Goal: Transaction & Acquisition: Book appointment/travel/reservation

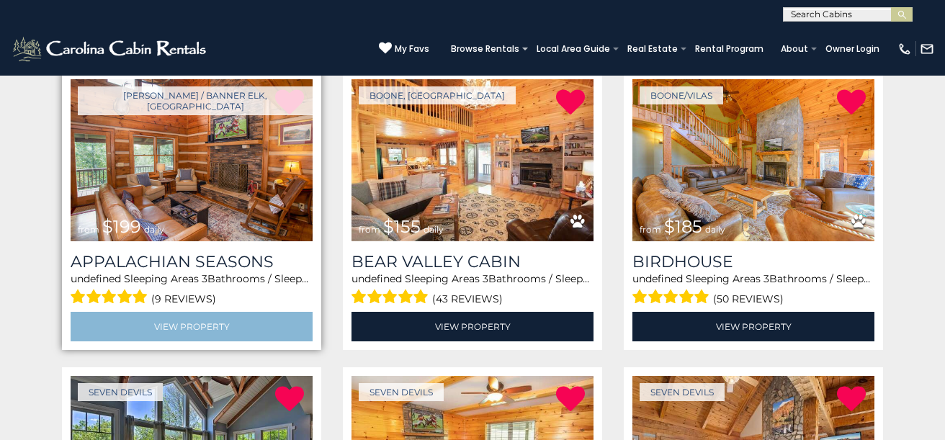
scroll to position [285, 0]
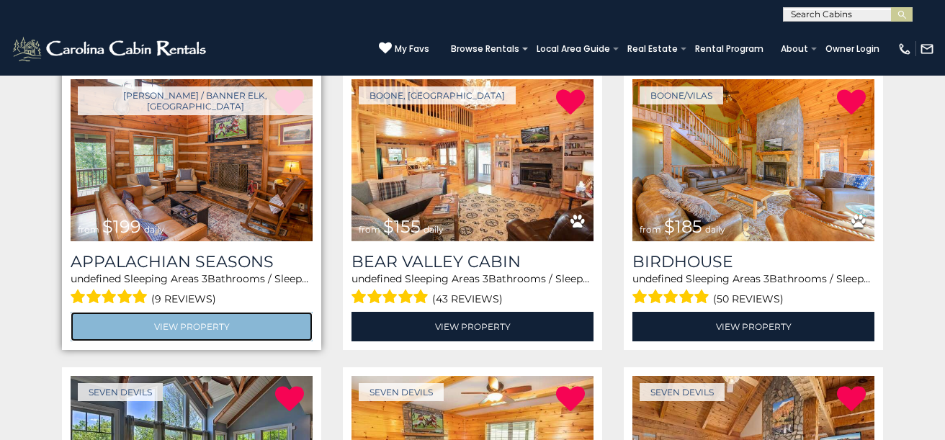
click at [185, 323] on link "View Property" at bounding box center [192, 327] width 242 height 30
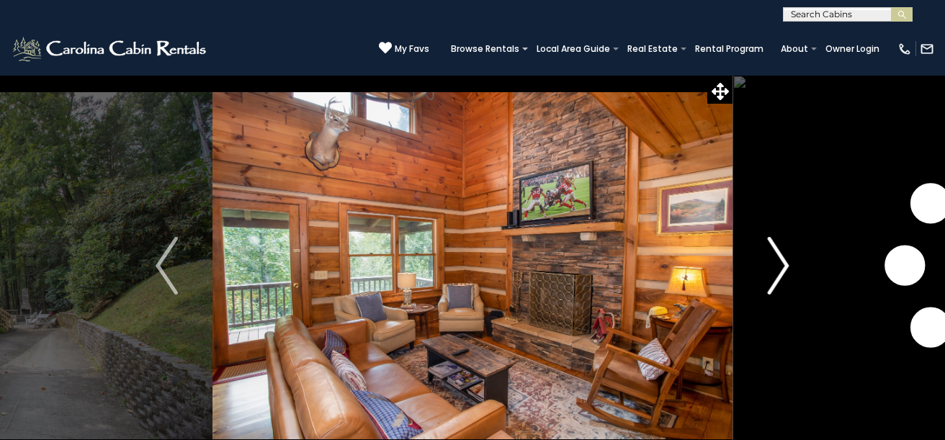
click at [779, 263] on img "Next" at bounding box center [778, 266] width 22 height 58
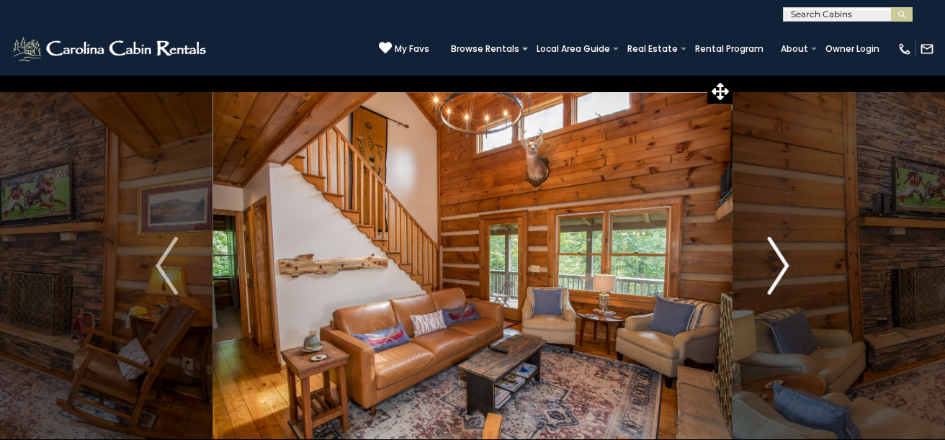
click at [780, 263] on img "Next" at bounding box center [778, 266] width 22 height 58
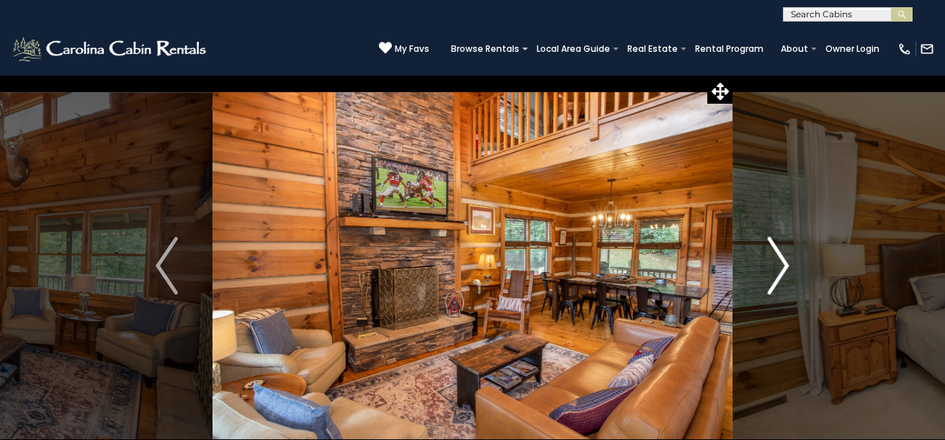
click at [780, 263] on img "Next" at bounding box center [778, 266] width 22 height 58
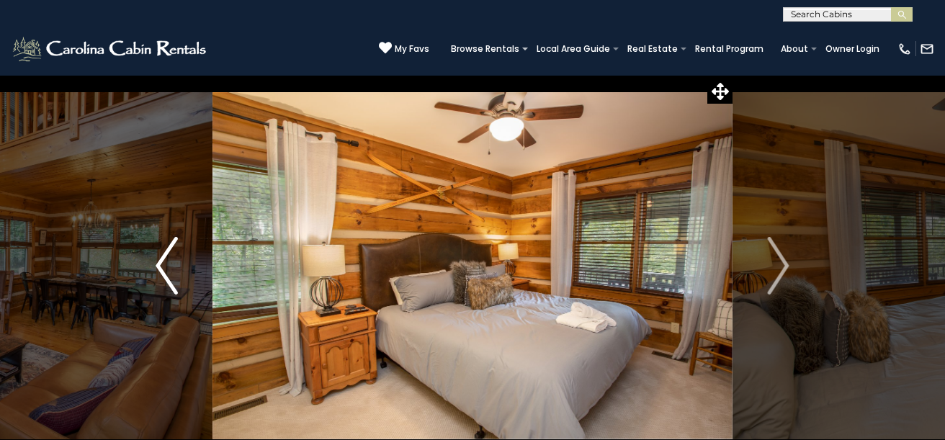
click at [150, 266] on button "Previous" at bounding box center [167, 266] width 92 height 382
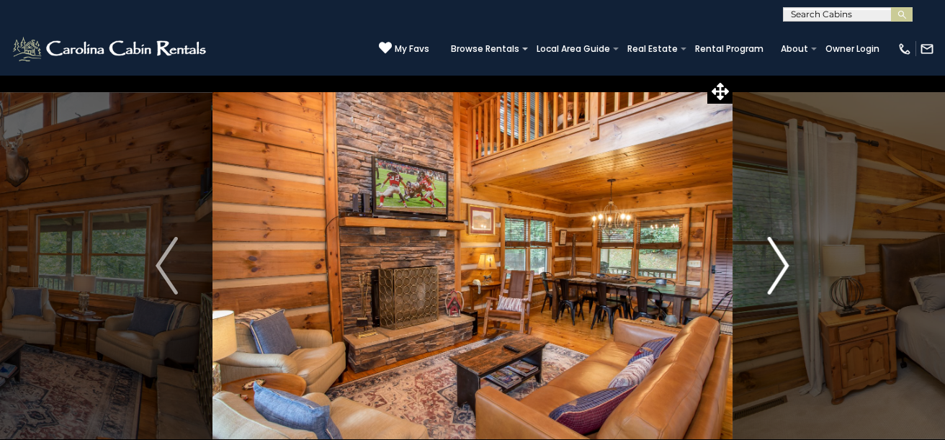
click at [780, 262] on img "Next" at bounding box center [778, 266] width 22 height 58
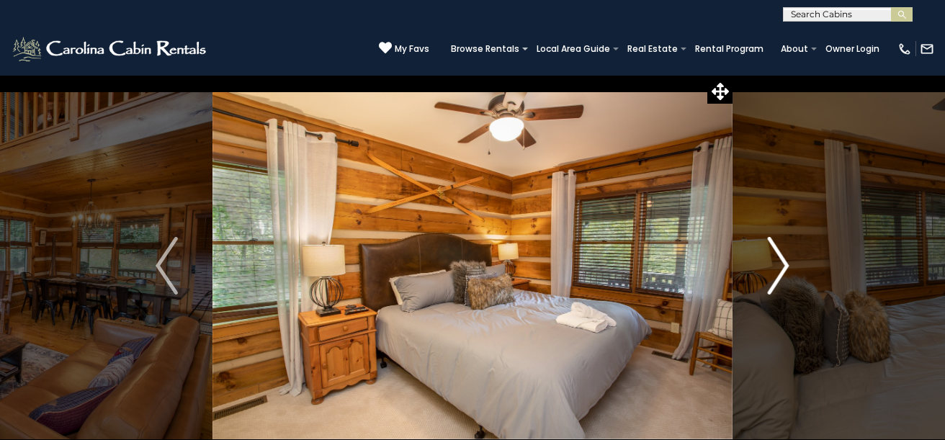
click at [780, 262] on img "Next" at bounding box center [778, 266] width 22 height 58
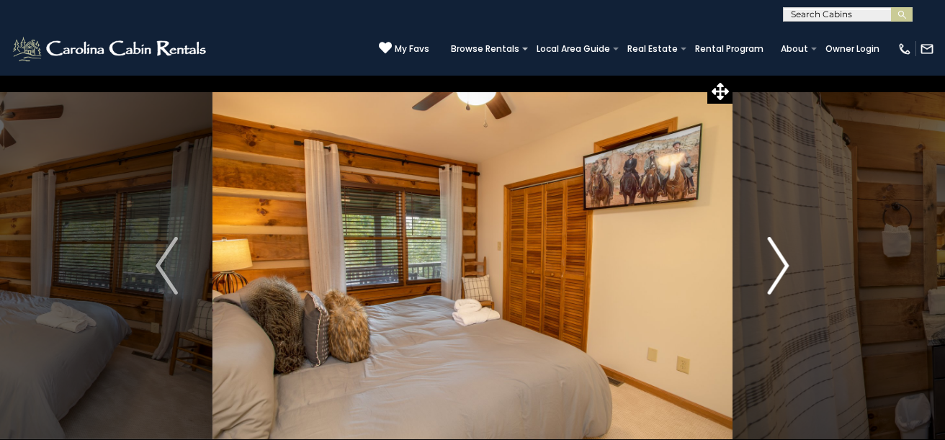
click at [780, 262] on img "Next" at bounding box center [778, 266] width 22 height 58
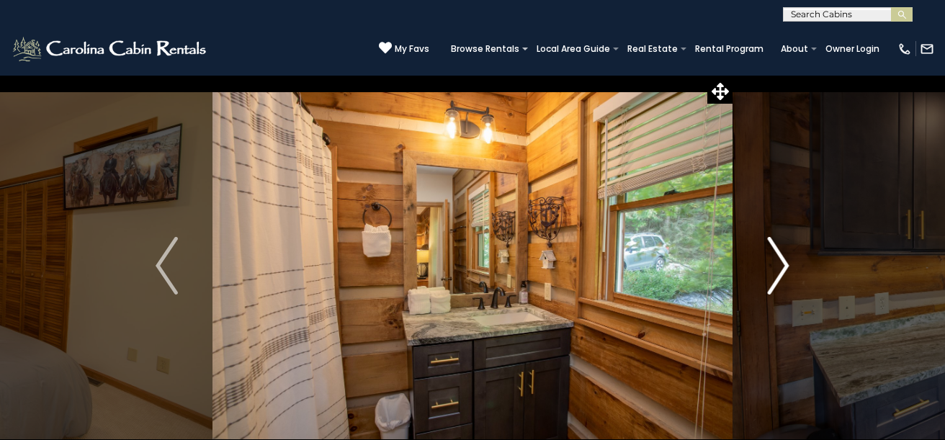
click at [781, 261] on img "Next" at bounding box center [778, 266] width 22 height 58
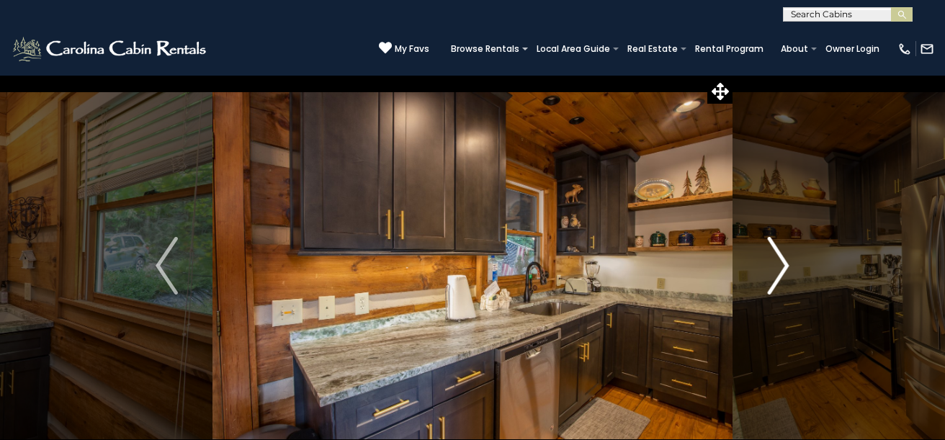
click at [781, 261] on img "Next" at bounding box center [778, 266] width 22 height 58
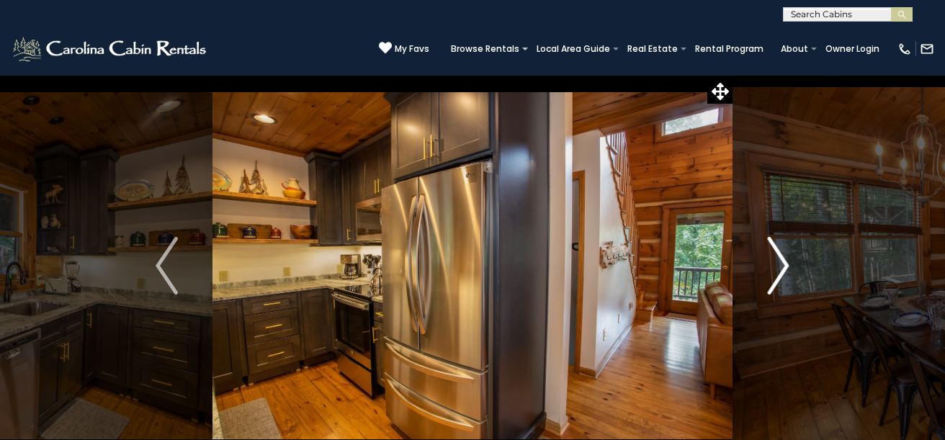
click at [782, 261] on img "Next" at bounding box center [778, 266] width 22 height 58
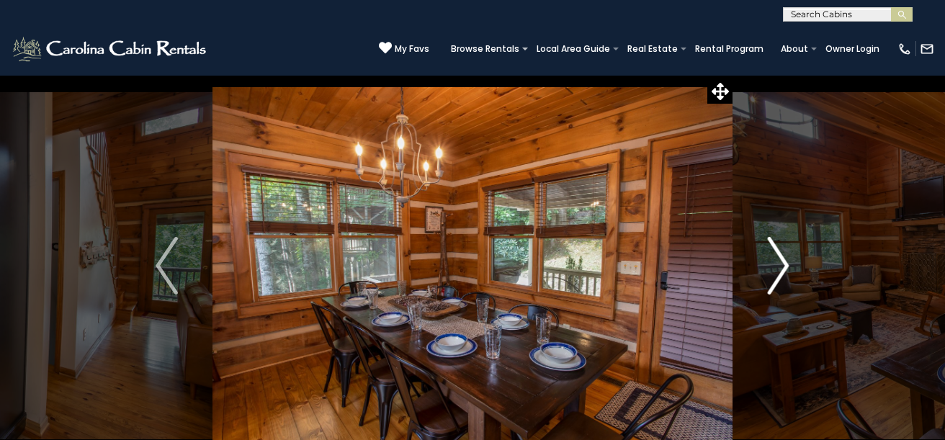
click at [782, 261] on img "Next" at bounding box center [778, 266] width 22 height 58
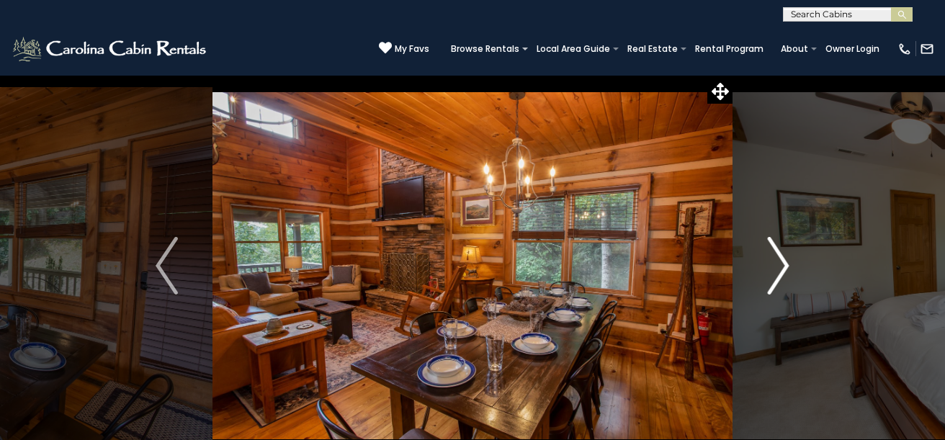
click at [782, 260] on img "Next" at bounding box center [778, 266] width 22 height 58
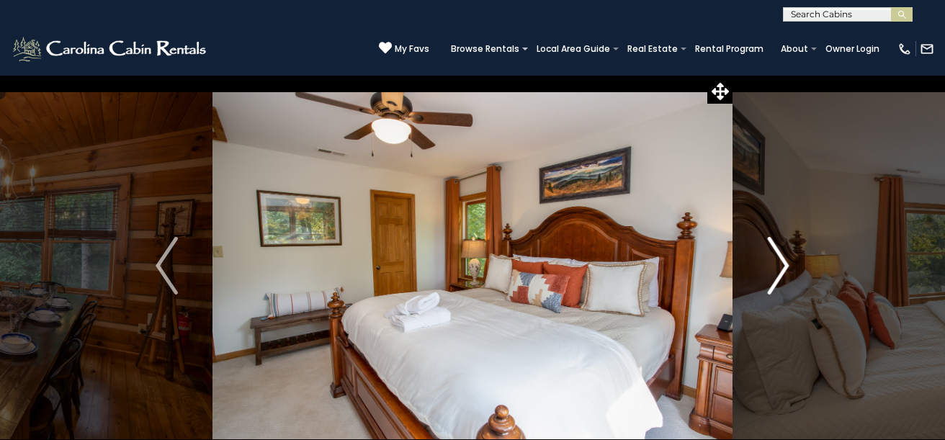
click at [782, 260] on img "Next" at bounding box center [778, 266] width 22 height 58
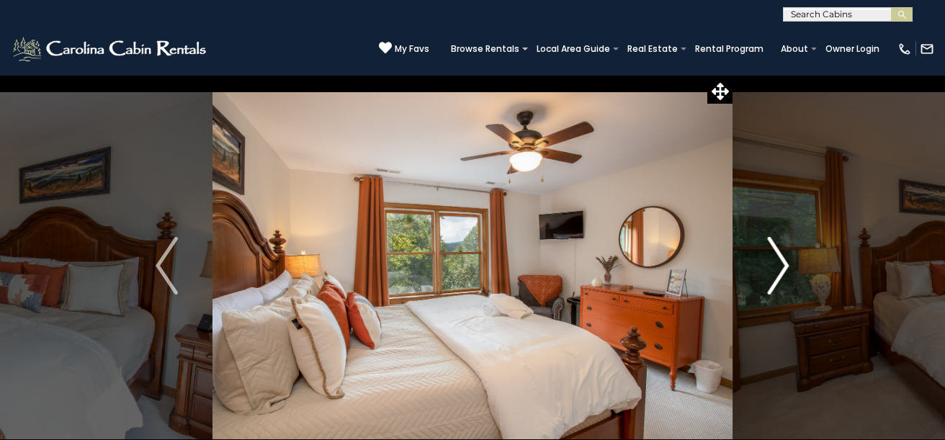
click at [782, 260] on img "Next" at bounding box center [778, 266] width 22 height 58
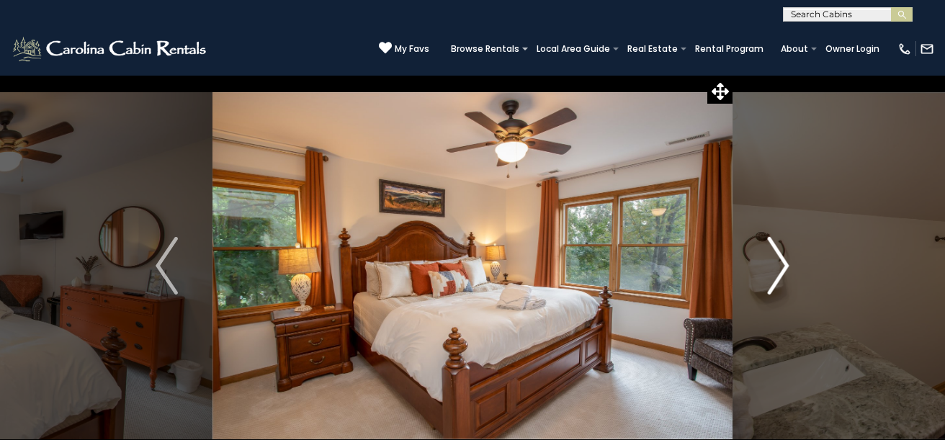
click at [782, 259] on img "Next" at bounding box center [778, 266] width 22 height 58
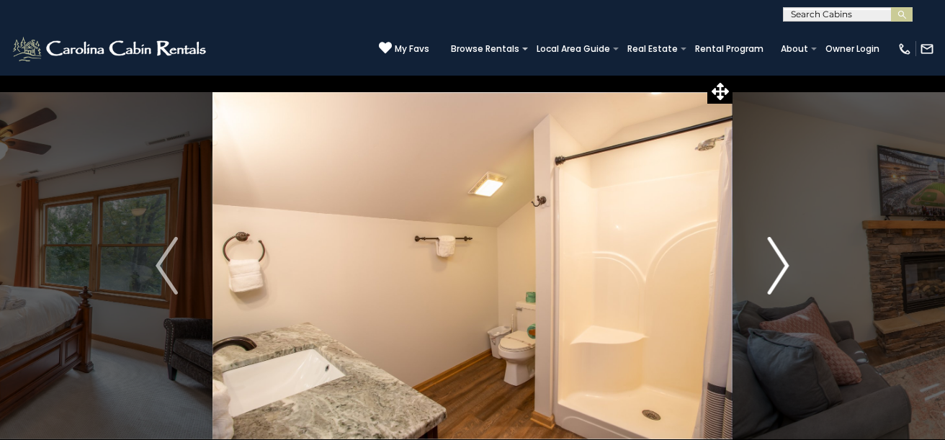
click at [782, 259] on img "Next" at bounding box center [778, 266] width 22 height 58
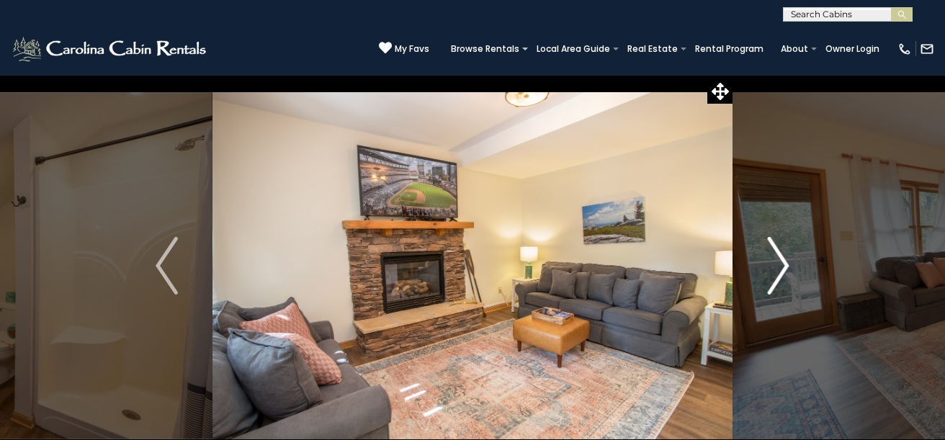
click at [782, 259] on img "Next" at bounding box center [778, 266] width 22 height 58
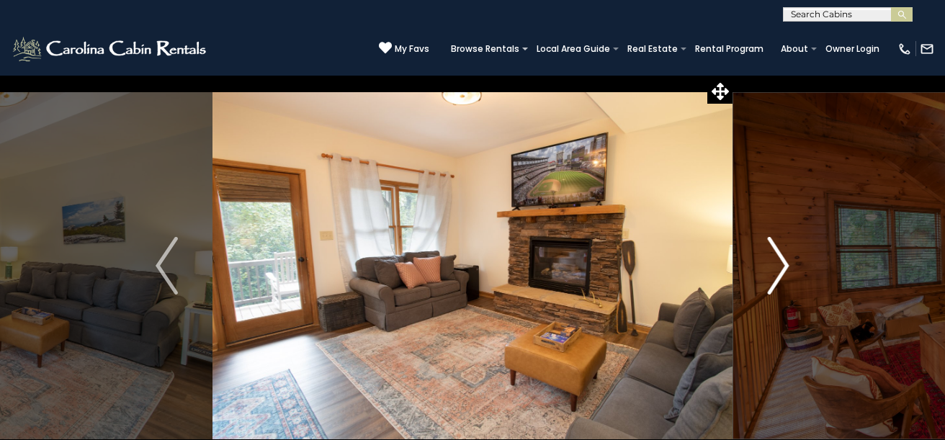
click at [782, 259] on img "Next" at bounding box center [778, 266] width 22 height 58
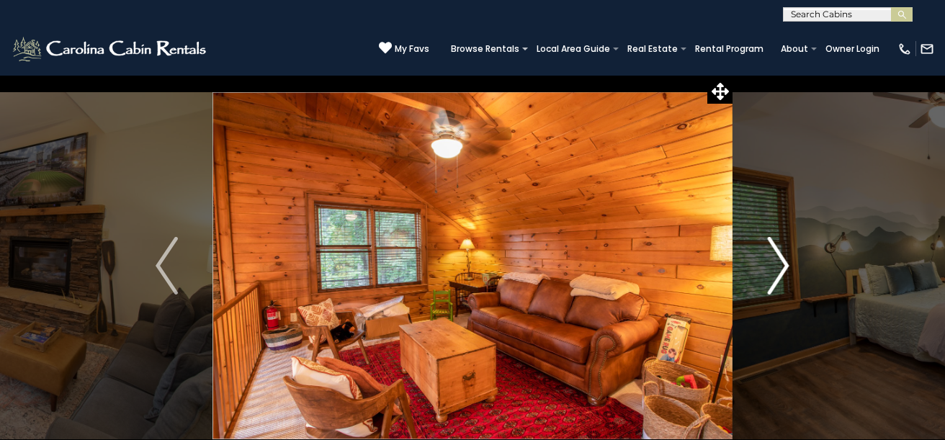
click at [782, 259] on img "Next" at bounding box center [778, 266] width 22 height 58
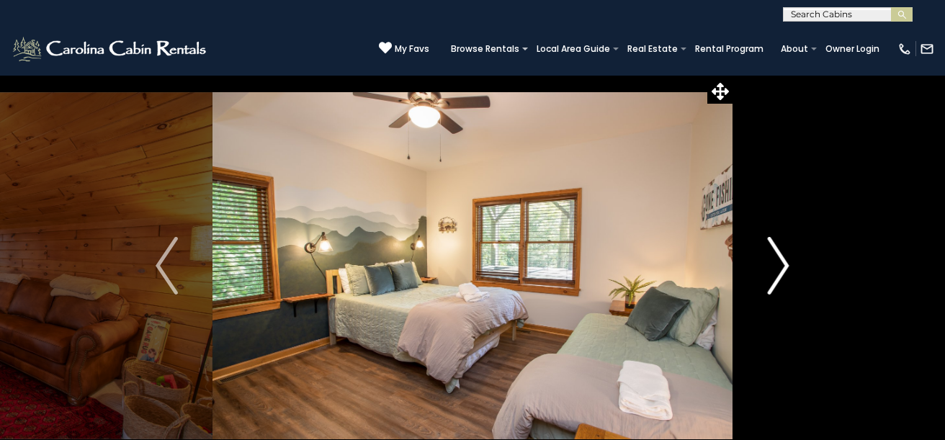
click at [782, 259] on img "Next" at bounding box center [778, 266] width 22 height 58
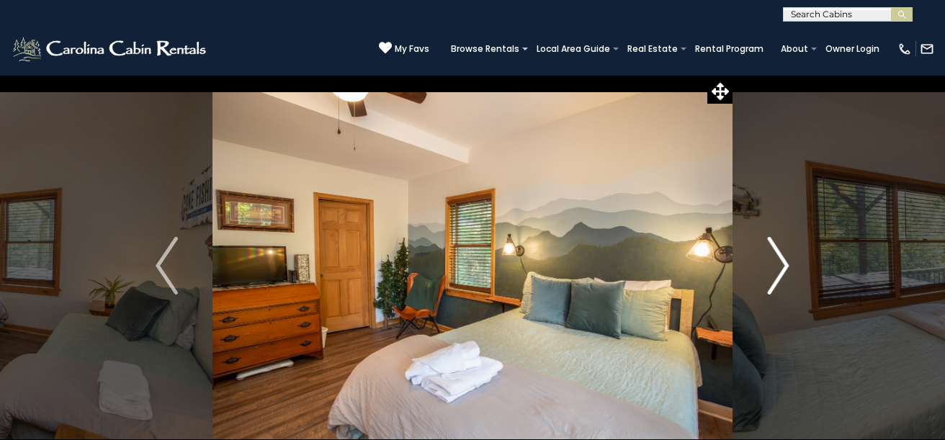
click at [782, 259] on img "Next" at bounding box center [778, 266] width 22 height 58
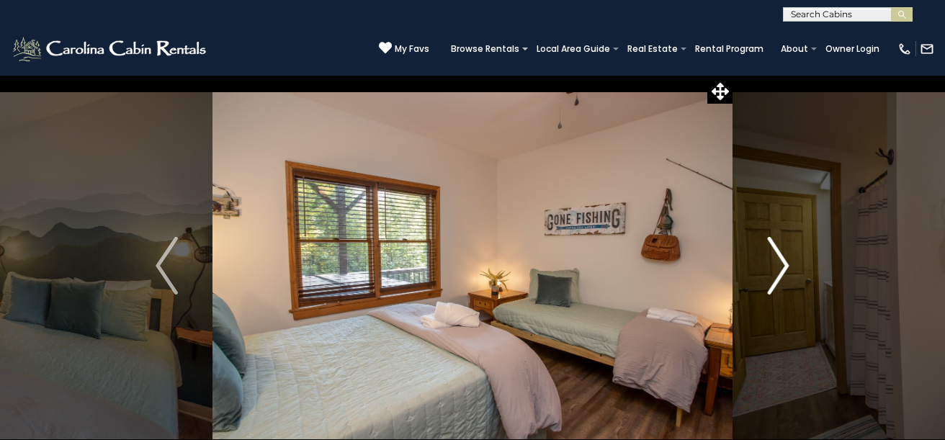
click at [782, 259] on img "Next" at bounding box center [778, 266] width 22 height 58
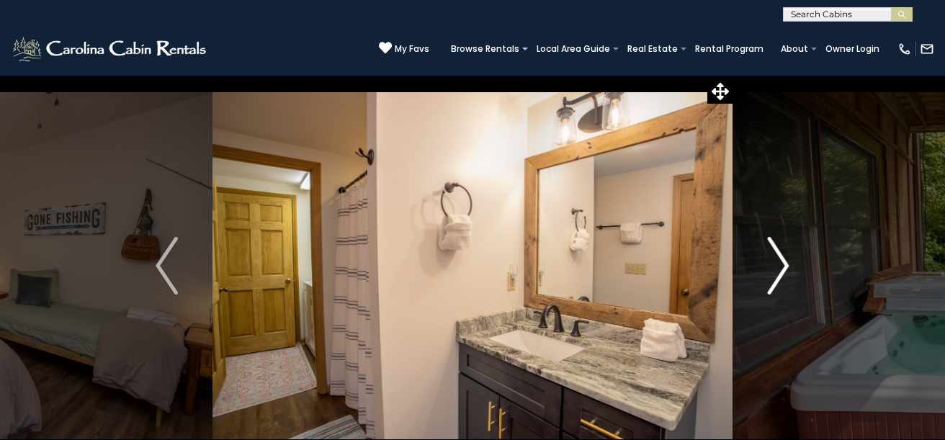
click at [782, 259] on img "Next" at bounding box center [778, 266] width 22 height 58
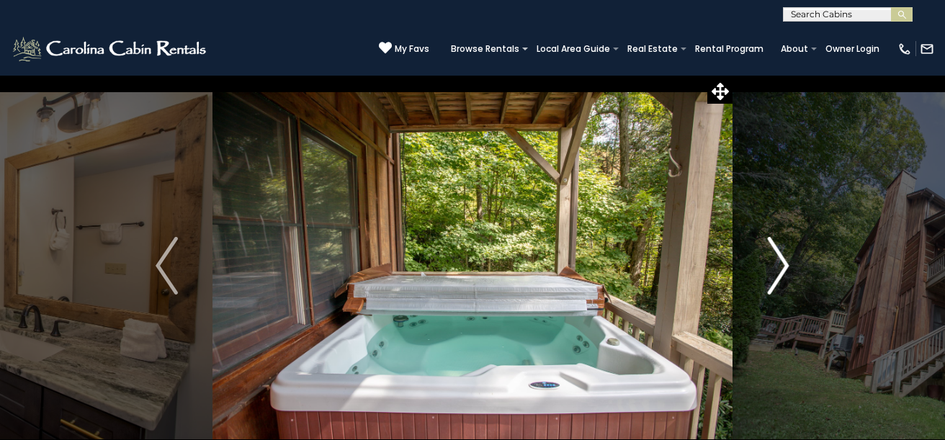
click at [782, 258] on img "Next" at bounding box center [778, 266] width 22 height 58
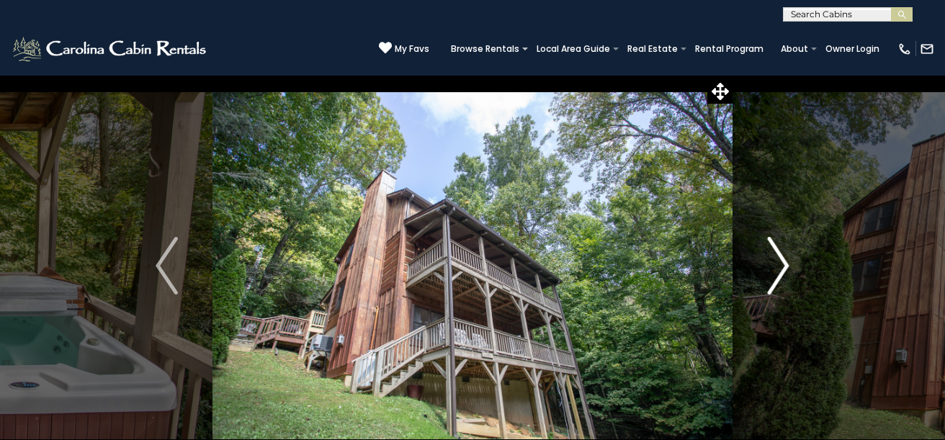
click at [779, 259] on img "Next" at bounding box center [778, 266] width 22 height 58
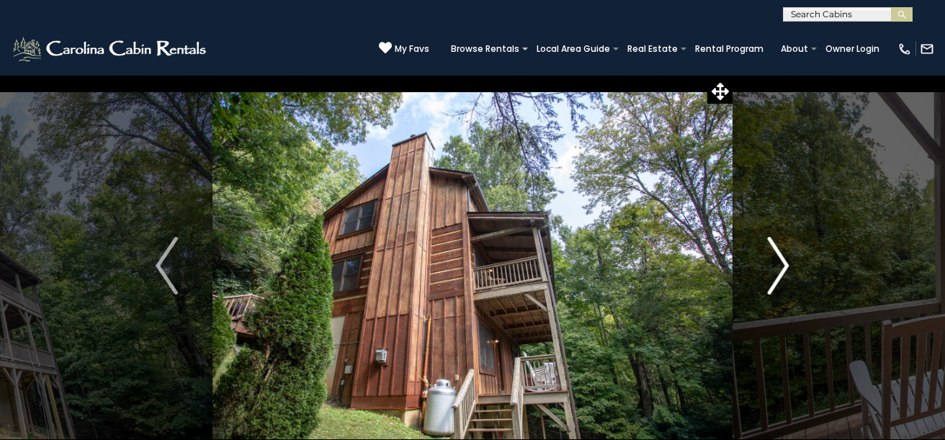
click at [779, 259] on img "Next" at bounding box center [778, 266] width 22 height 58
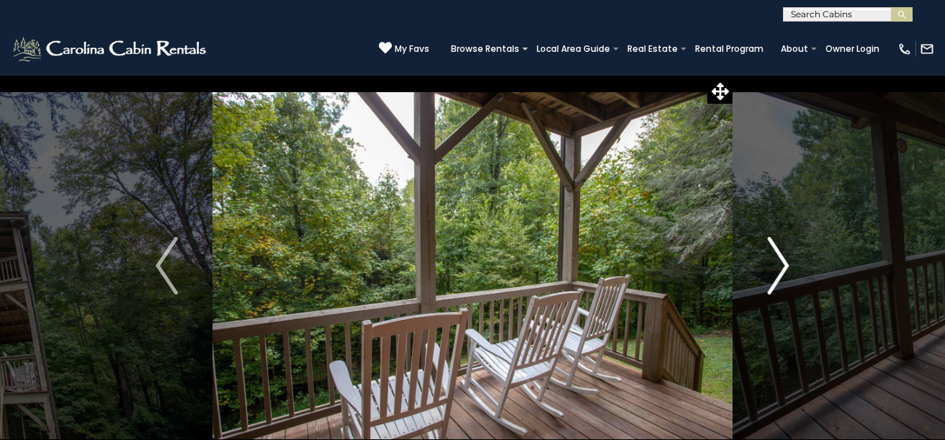
click at [779, 259] on img "Next" at bounding box center [778, 266] width 22 height 58
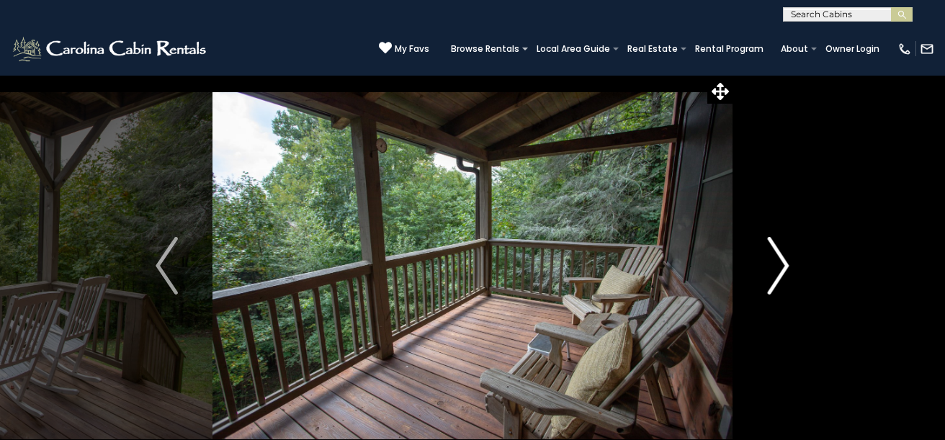
click at [779, 259] on img "Next" at bounding box center [778, 266] width 22 height 58
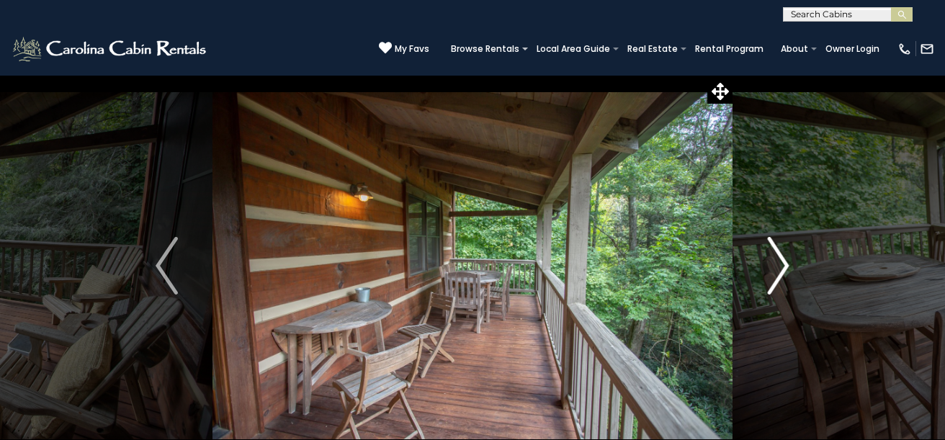
click at [779, 259] on img "Next" at bounding box center [778, 266] width 22 height 58
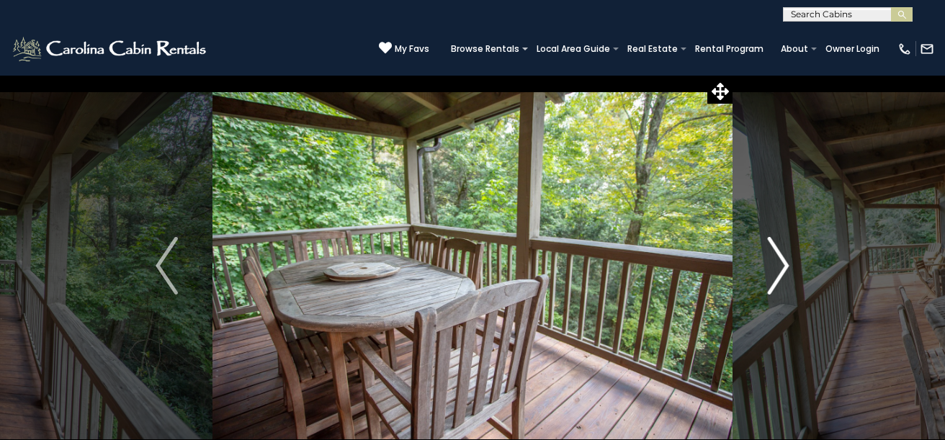
click at [779, 259] on img "Next" at bounding box center [778, 266] width 22 height 58
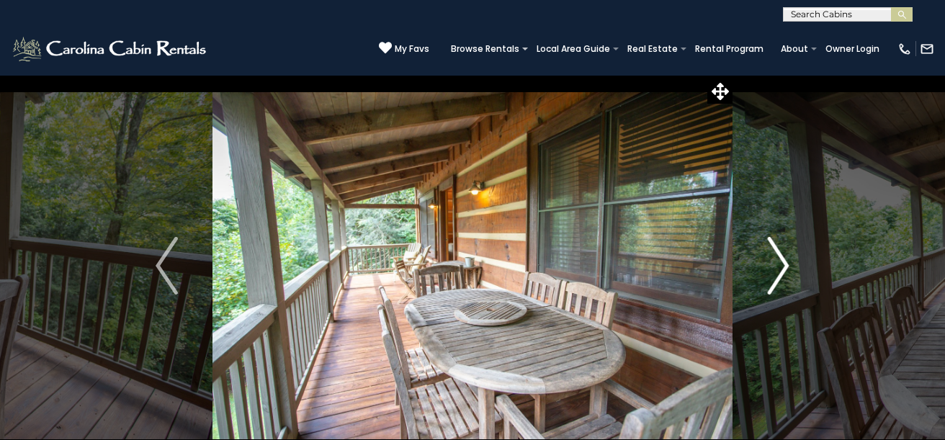
click at [779, 259] on img "Next" at bounding box center [778, 266] width 22 height 58
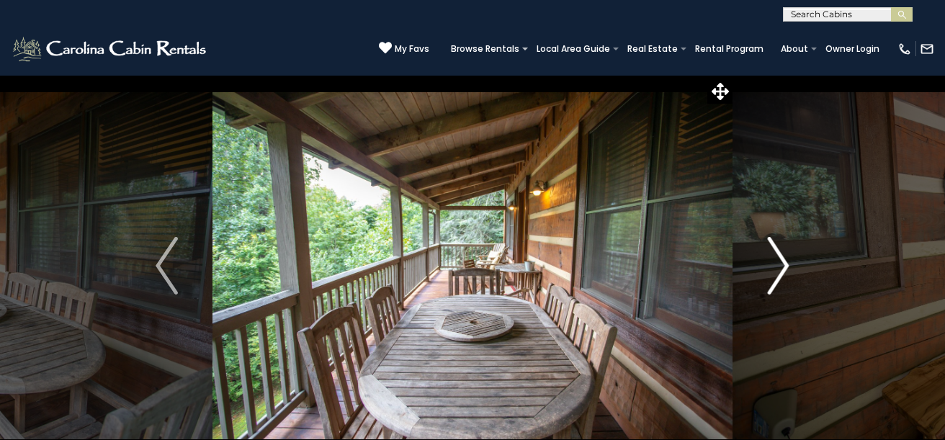
click at [779, 259] on img "Next" at bounding box center [778, 266] width 22 height 58
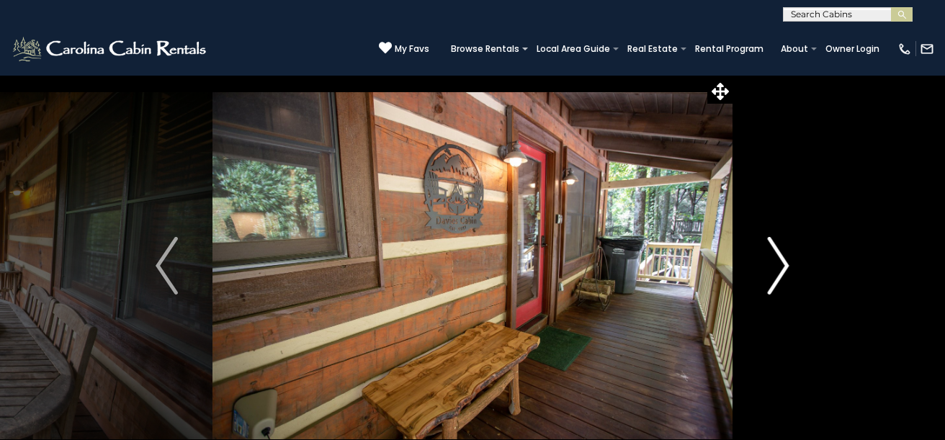
click at [779, 259] on img "Next" at bounding box center [778, 266] width 22 height 58
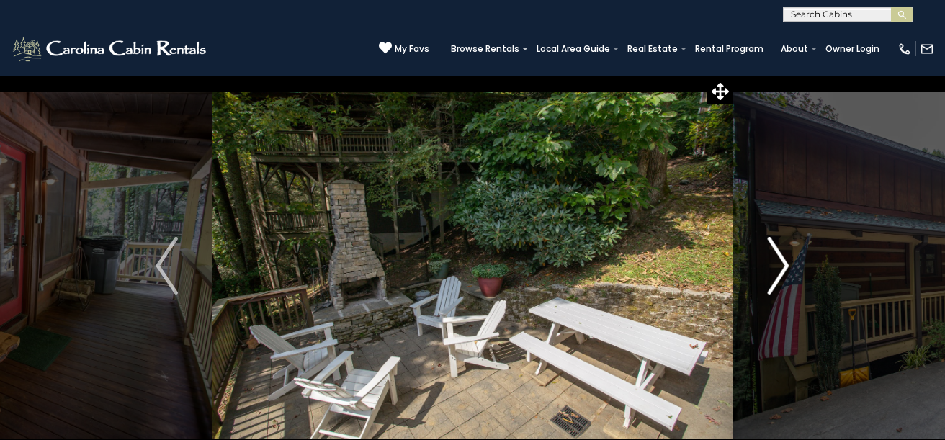
click at [779, 259] on img "Next" at bounding box center [778, 266] width 22 height 58
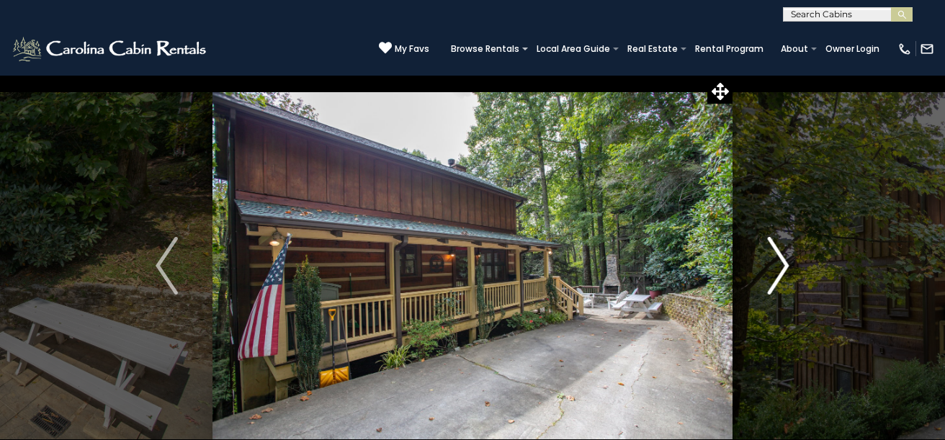
click at [779, 259] on img "Next" at bounding box center [778, 266] width 22 height 58
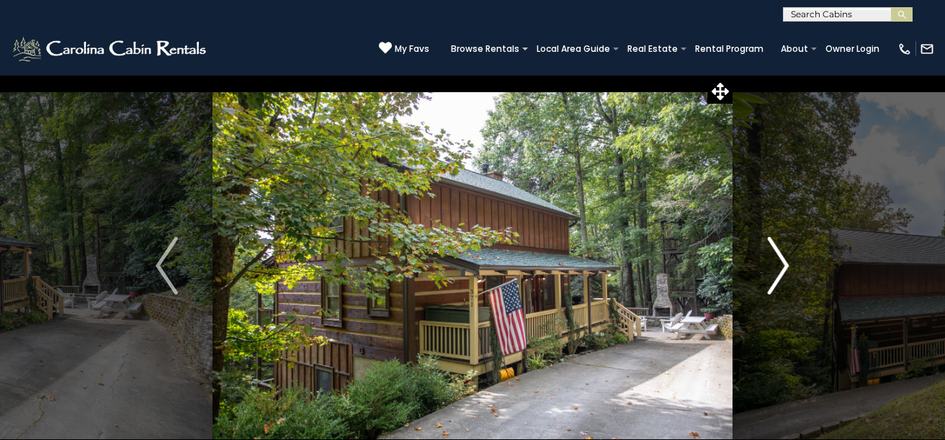
click at [779, 259] on img "Next" at bounding box center [778, 266] width 22 height 58
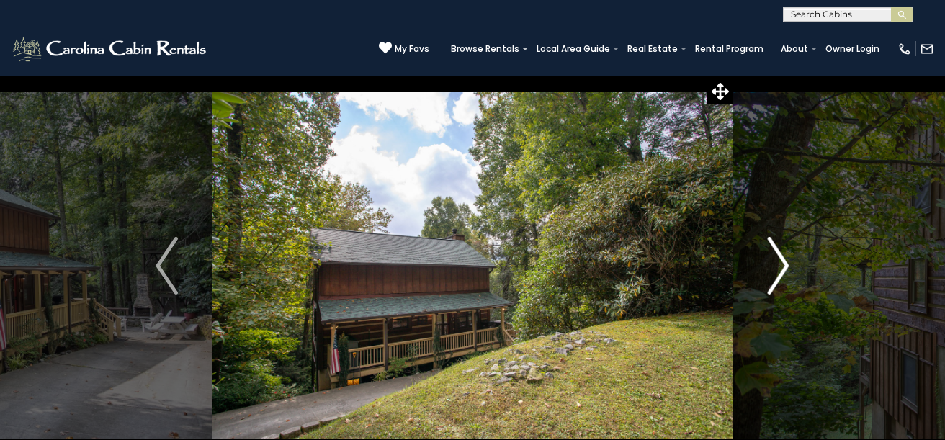
click at [779, 259] on img "Next" at bounding box center [778, 266] width 22 height 58
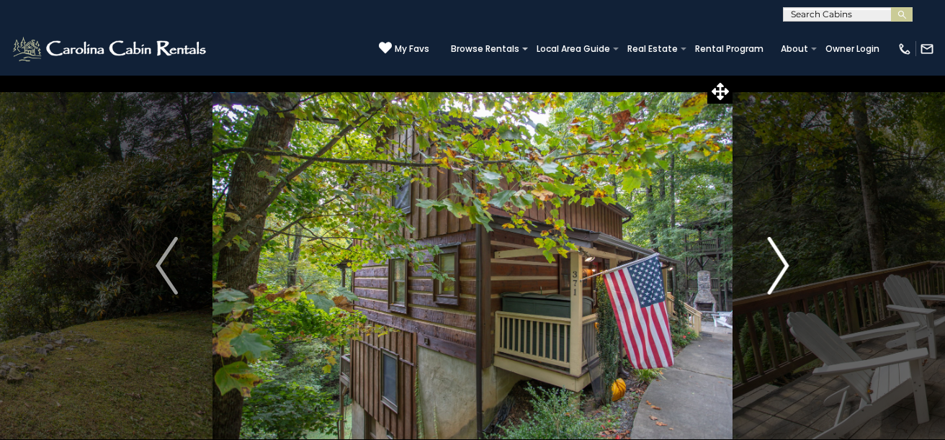
click at [779, 259] on img "Next" at bounding box center [778, 266] width 22 height 58
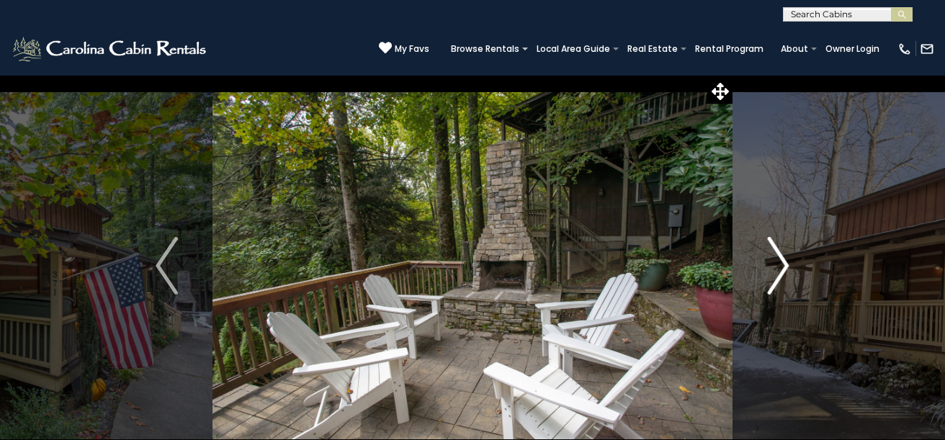
click at [779, 259] on img "Next" at bounding box center [778, 266] width 22 height 58
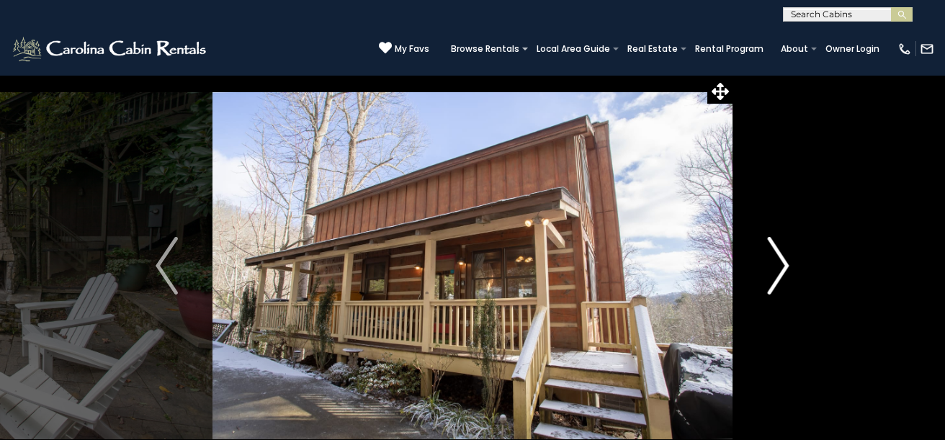
click at [779, 259] on img "Next" at bounding box center [778, 266] width 22 height 58
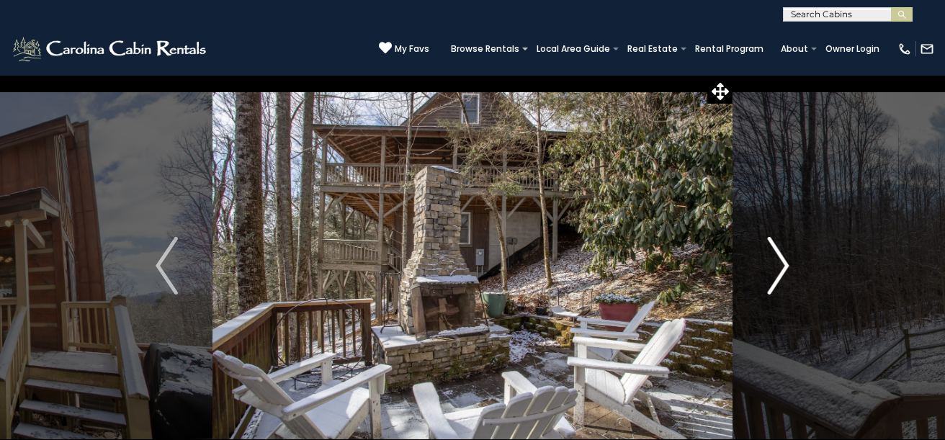
click at [779, 259] on img "Next" at bounding box center [778, 266] width 22 height 58
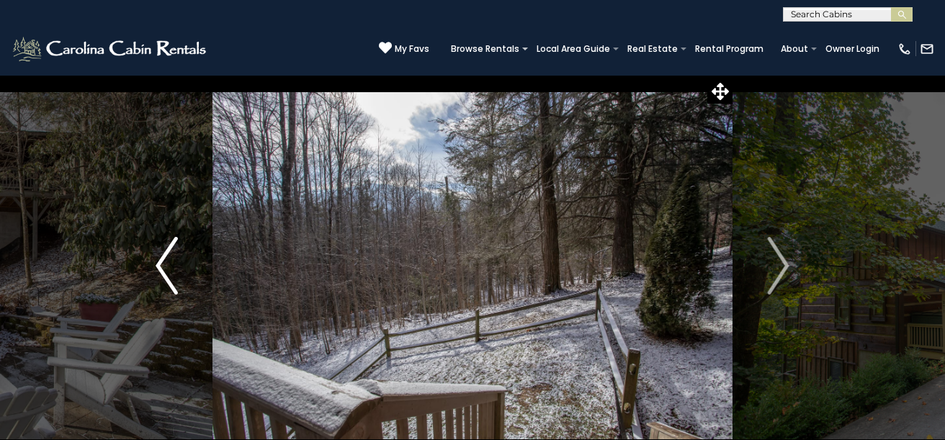
click at [179, 261] on button "Previous" at bounding box center [167, 266] width 92 height 382
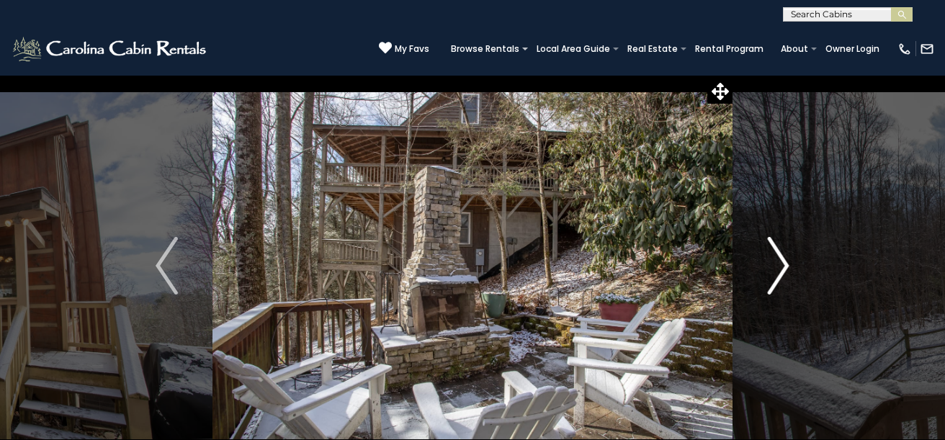
click at [765, 258] on button "Next" at bounding box center [779, 266] width 92 height 382
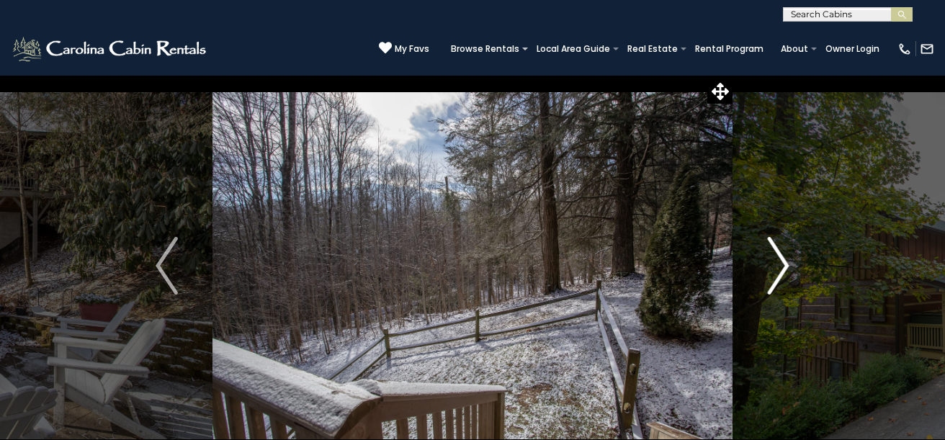
click at [768, 257] on img "Next" at bounding box center [778, 266] width 22 height 58
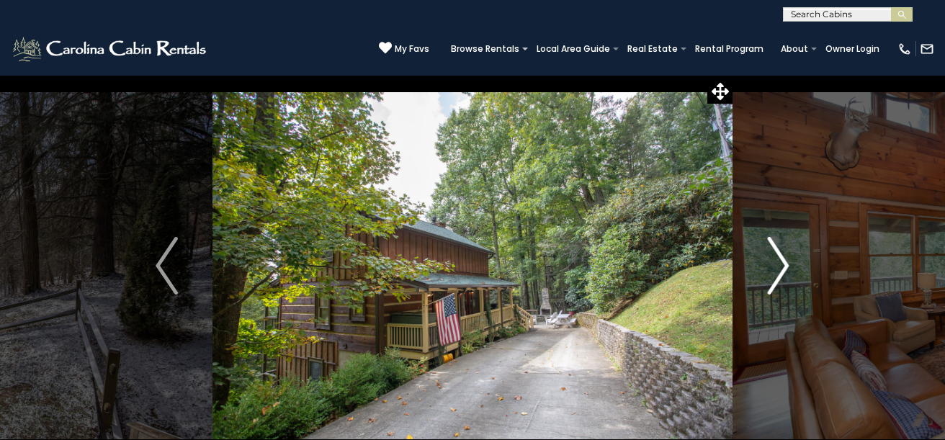
click at [768, 257] on img "Next" at bounding box center [778, 266] width 22 height 58
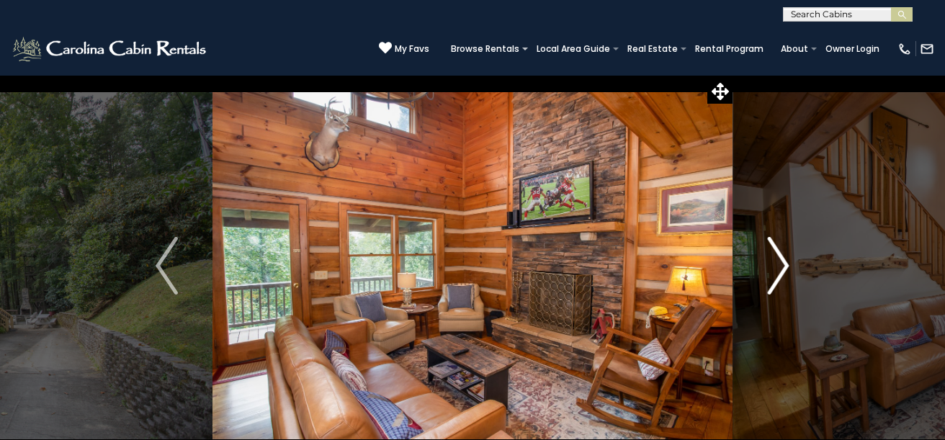
click at [768, 257] on img "Next" at bounding box center [778, 266] width 22 height 58
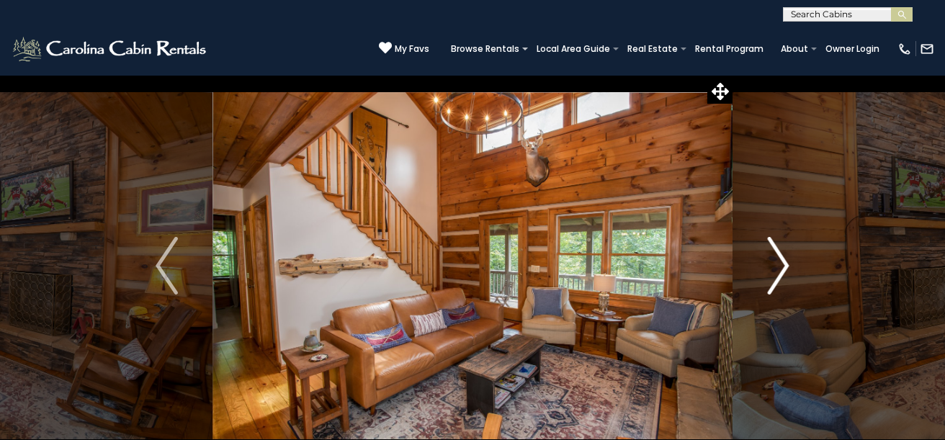
click at [768, 257] on img "Next" at bounding box center [778, 266] width 22 height 58
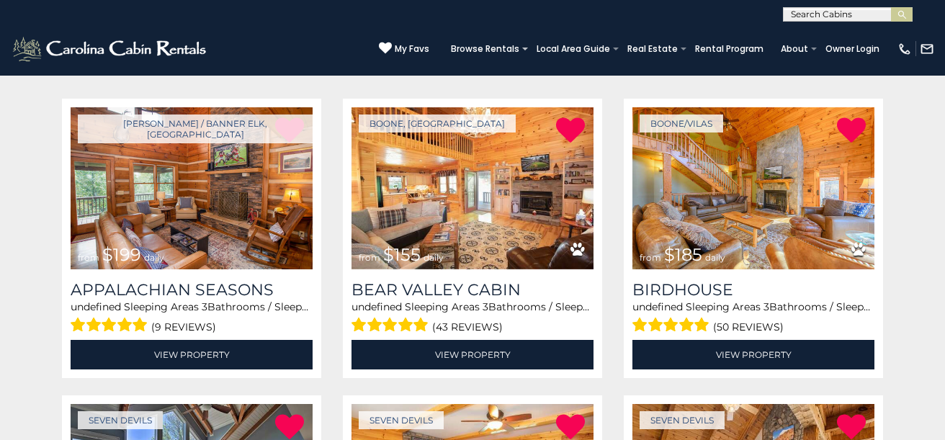
scroll to position [262, 0]
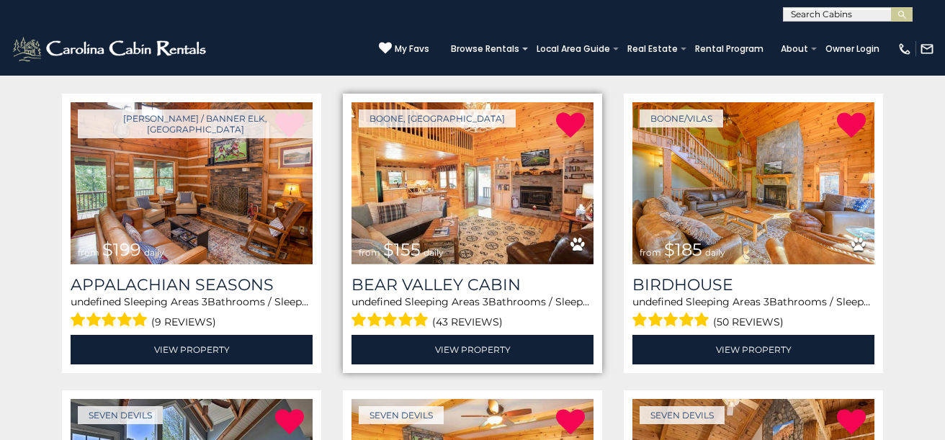
click at [446, 332] on div "Bear Valley Cabin undefined Sleeping Areas 3 Bathrooms / Sleeps: 9 (43 reviews)…" at bounding box center [473, 319] width 242 height 89
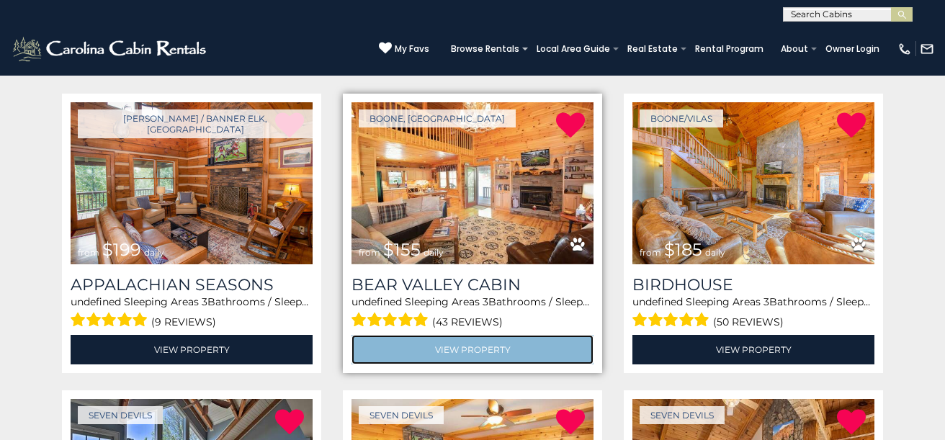
click at [453, 344] on link "View Property" at bounding box center [473, 350] width 242 height 30
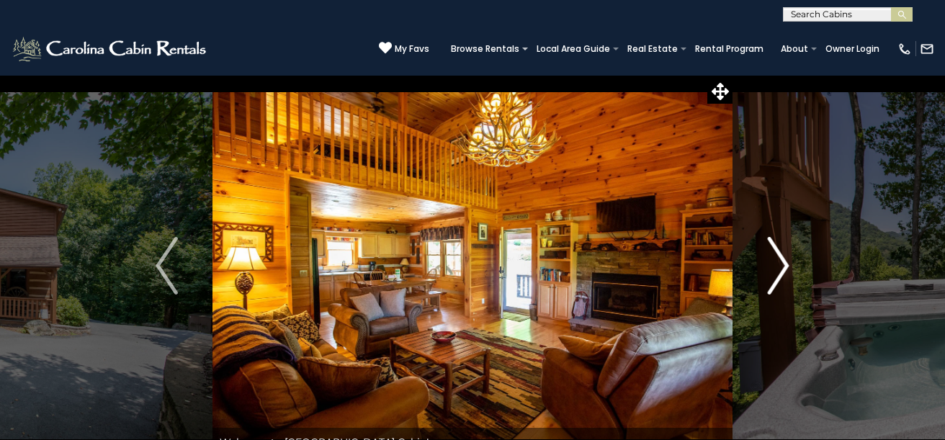
click at [780, 267] on img "Next" at bounding box center [778, 266] width 22 height 58
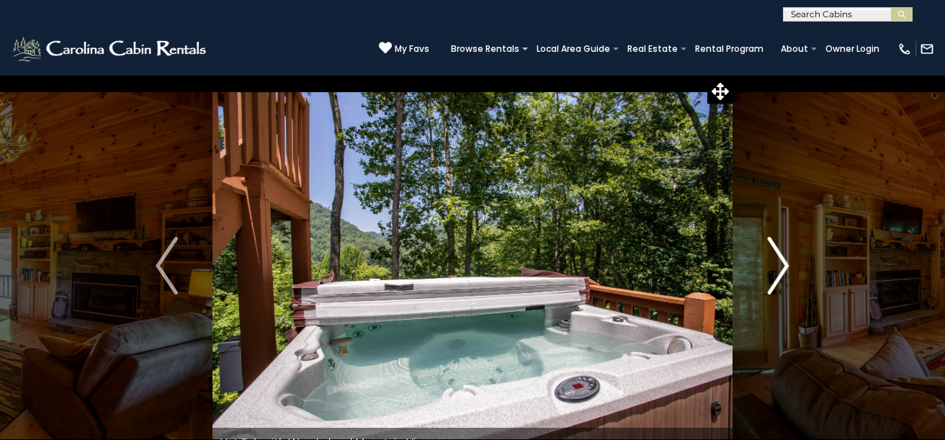
click at [780, 267] on img "Next" at bounding box center [778, 266] width 22 height 58
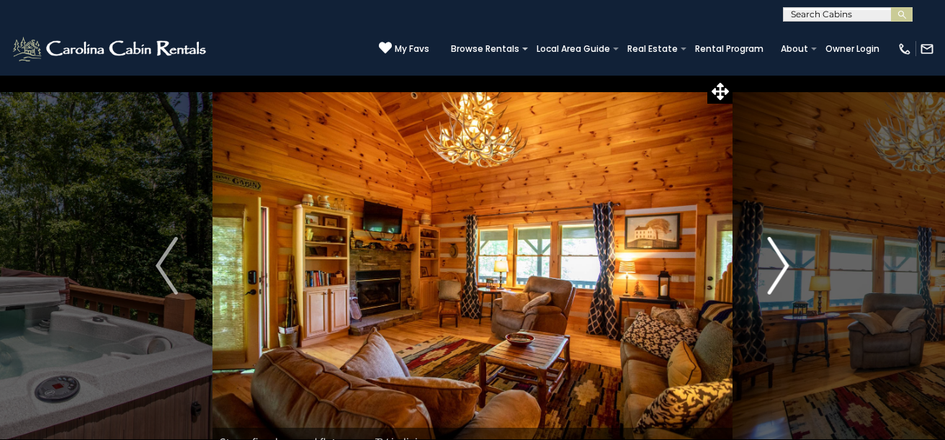
click at [780, 268] on img "Next" at bounding box center [778, 266] width 22 height 58
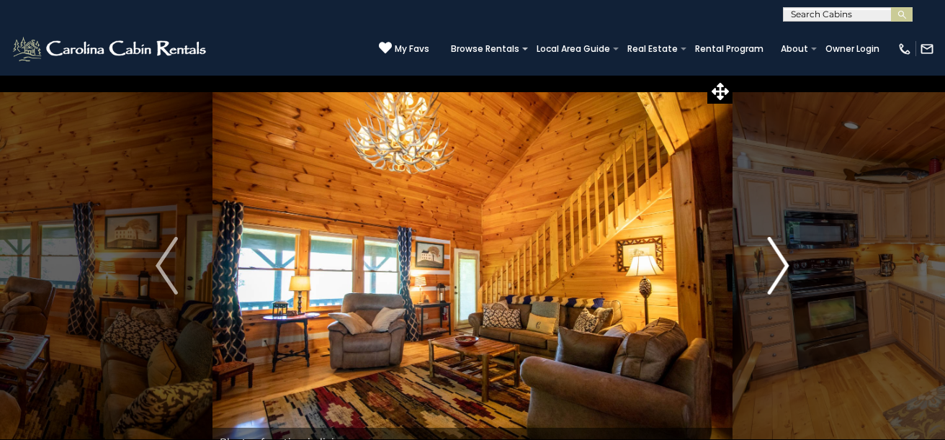
click at [780, 268] on img "Next" at bounding box center [778, 266] width 22 height 58
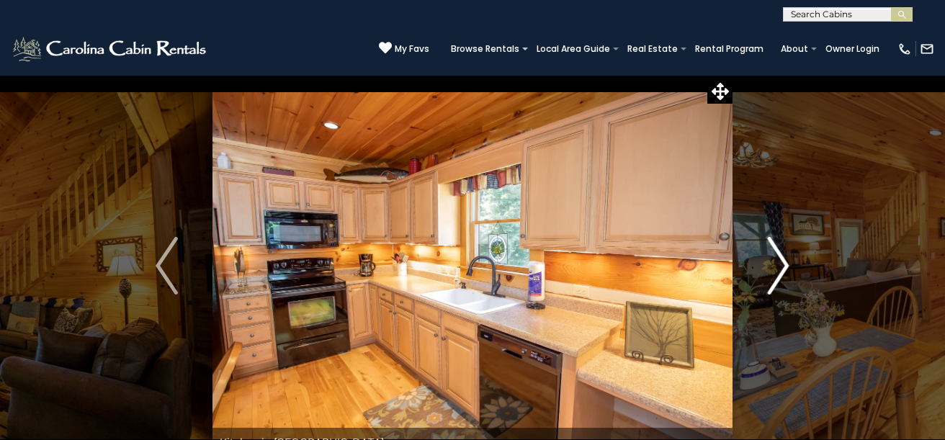
click at [780, 268] on img "Next" at bounding box center [778, 266] width 22 height 58
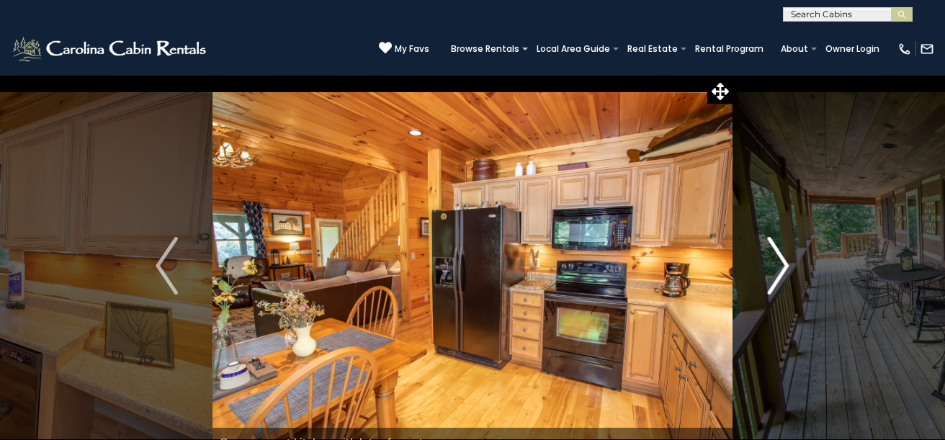
click at [780, 268] on img "Next" at bounding box center [778, 266] width 22 height 58
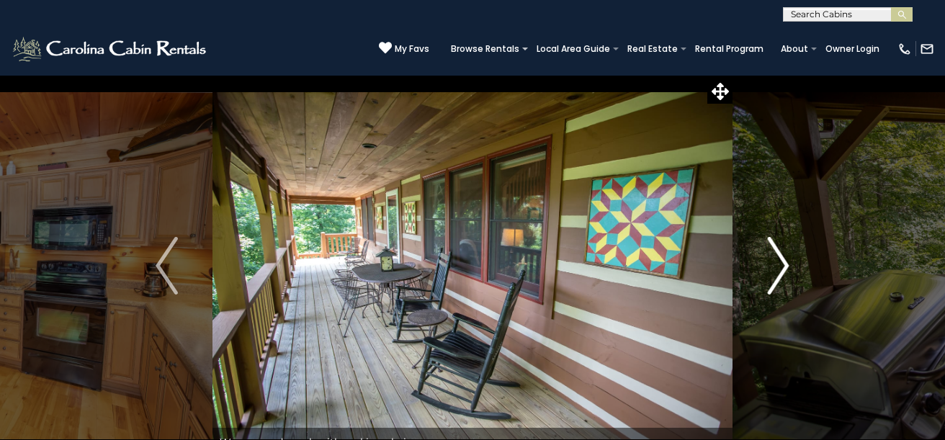
click at [780, 267] on img "Next" at bounding box center [778, 266] width 22 height 58
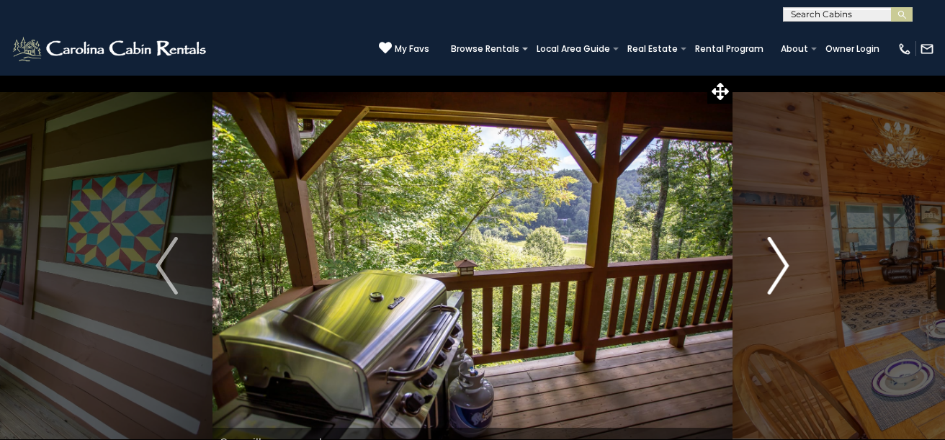
click at [782, 269] on img "Next" at bounding box center [778, 266] width 22 height 58
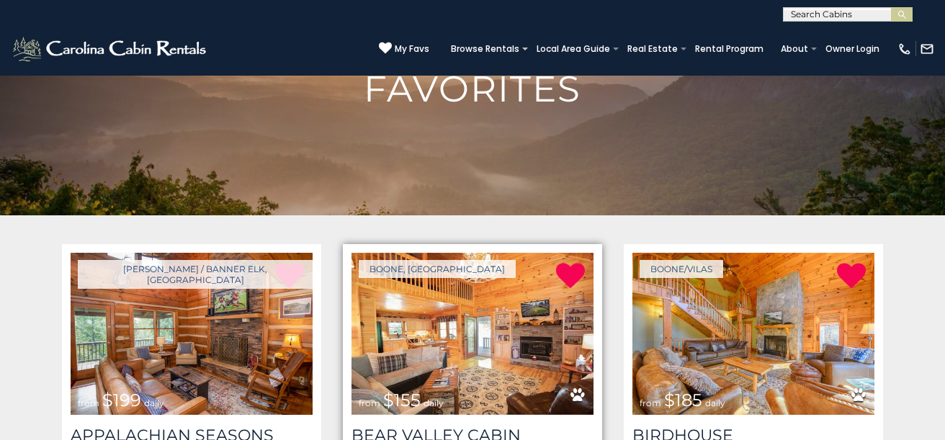
scroll to position [158, 0]
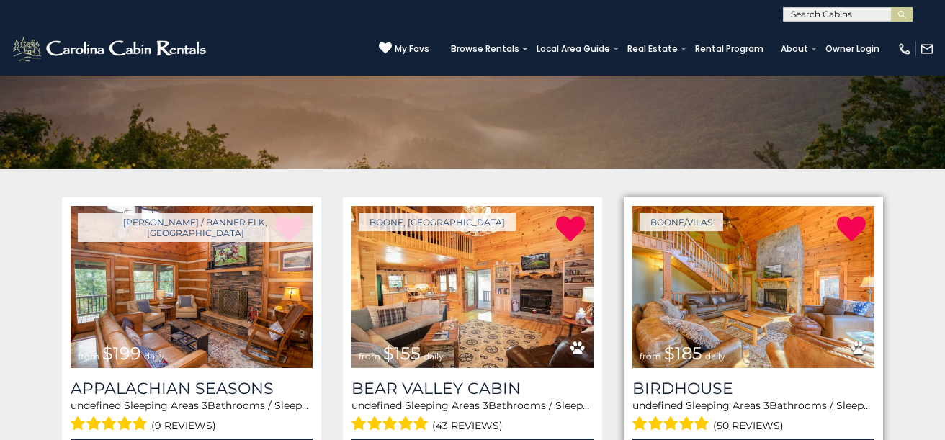
click at [787, 331] on img at bounding box center [753, 287] width 242 height 162
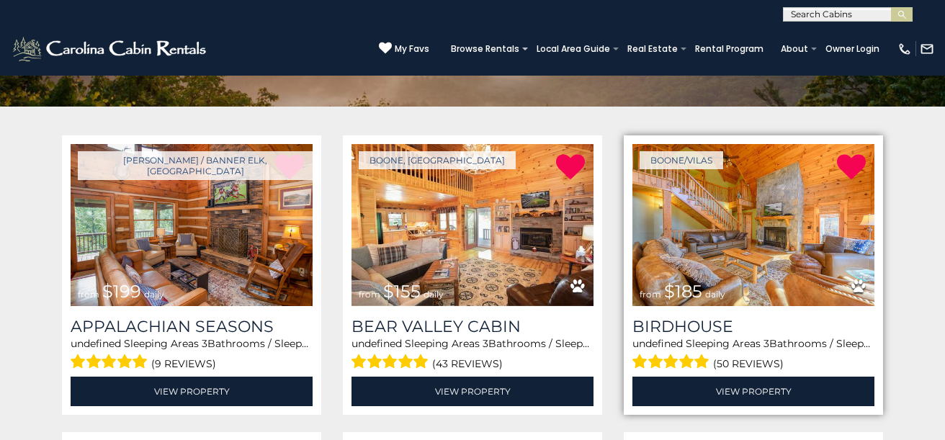
scroll to position [231, 0]
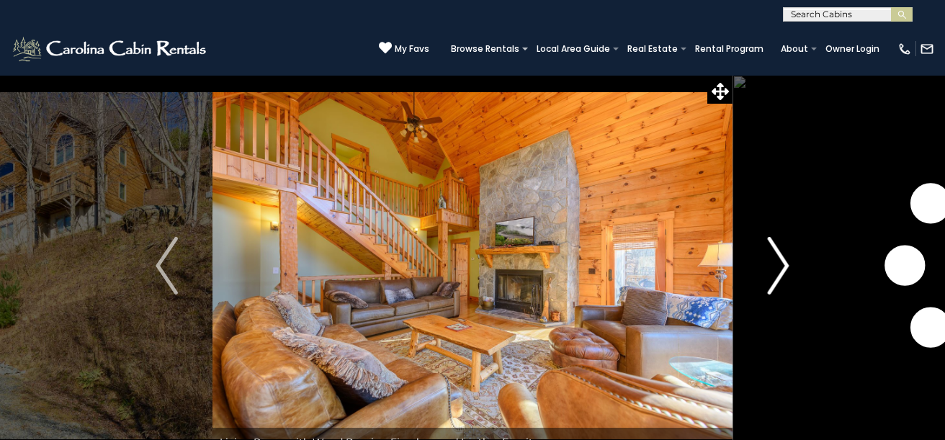
click at [776, 268] on img "Next" at bounding box center [778, 266] width 22 height 58
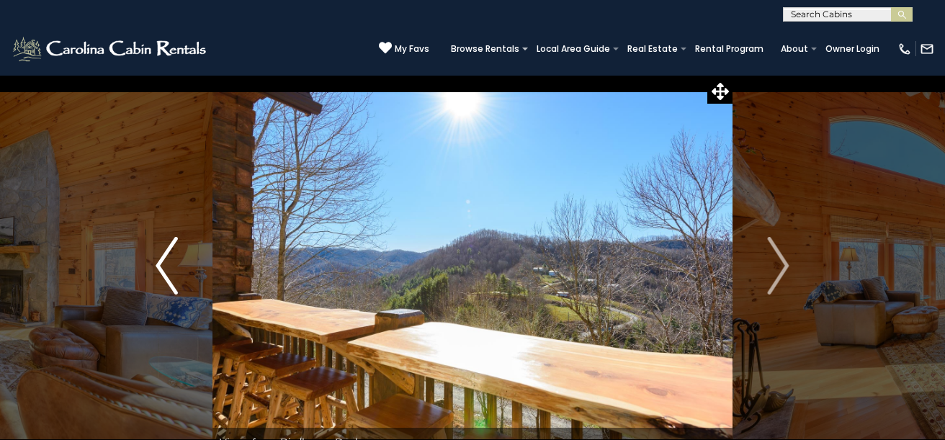
click at [180, 269] on button "Previous" at bounding box center [167, 266] width 92 height 382
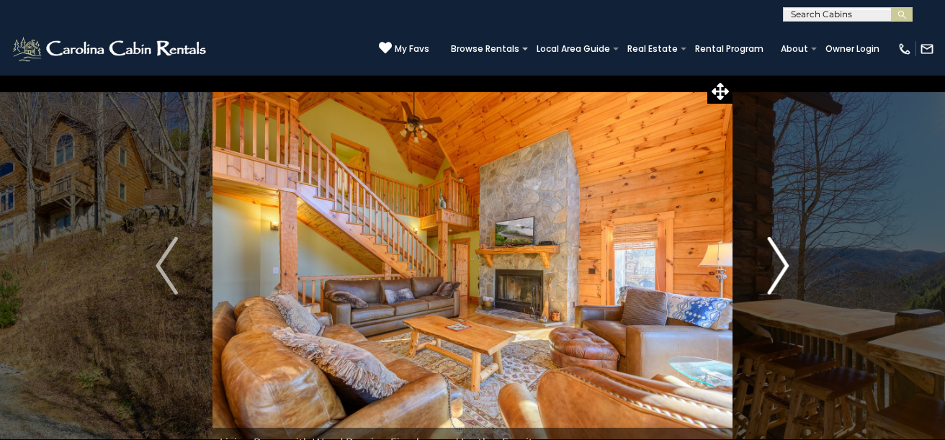
click at [779, 269] on img "Next" at bounding box center [778, 266] width 22 height 58
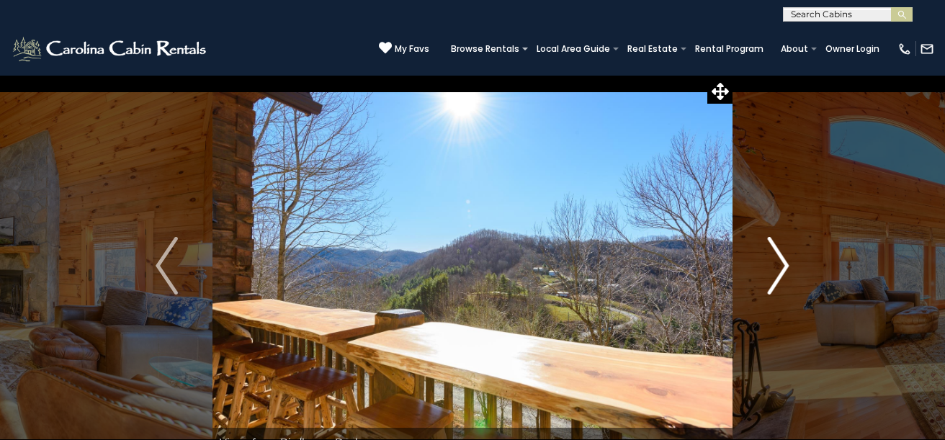
click at [776, 269] on img "Next" at bounding box center [778, 266] width 22 height 58
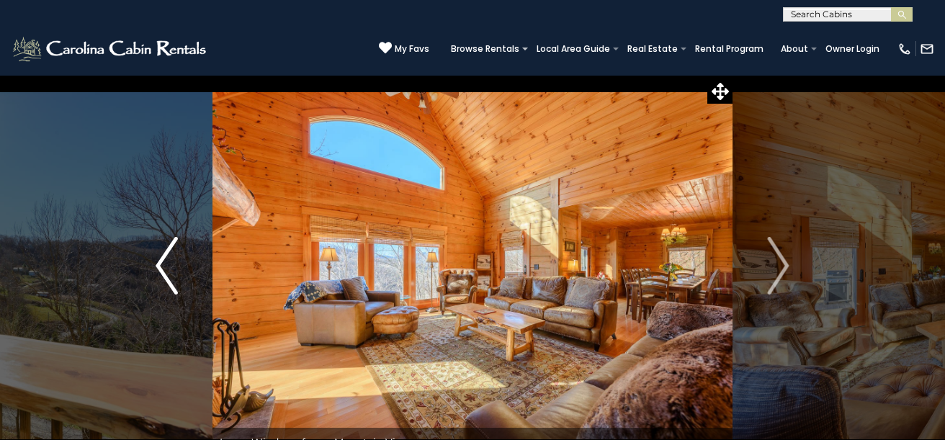
click at [168, 277] on img "Previous" at bounding box center [167, 266] width 22 height 58
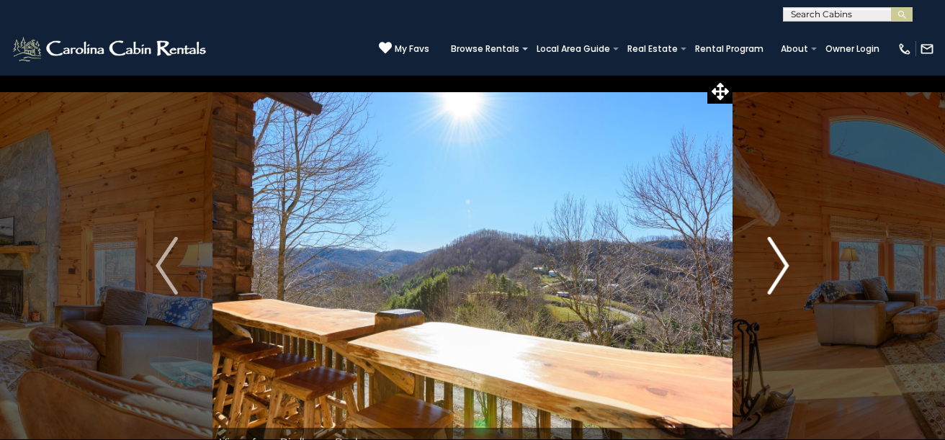
click at [777, 257] on img "Next" at bounding box center [778, 266] width 22 height 58
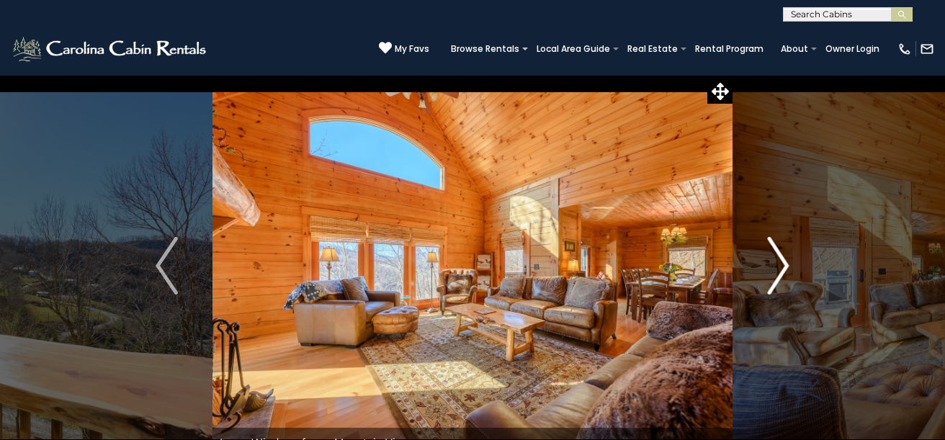
click at [777, 258] on img "Next" at bounding box center [778, 266] width 22 height 58
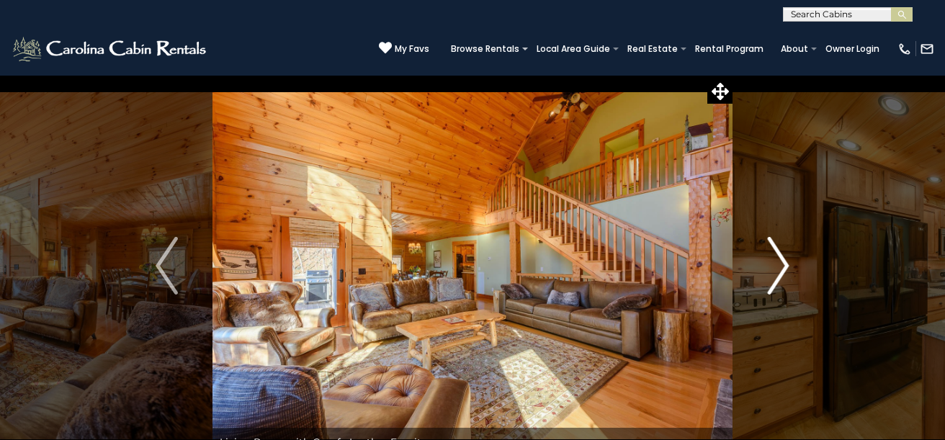
click at [777, 258] on img "Next" at bounding box center [778, 266] width 22 height 58
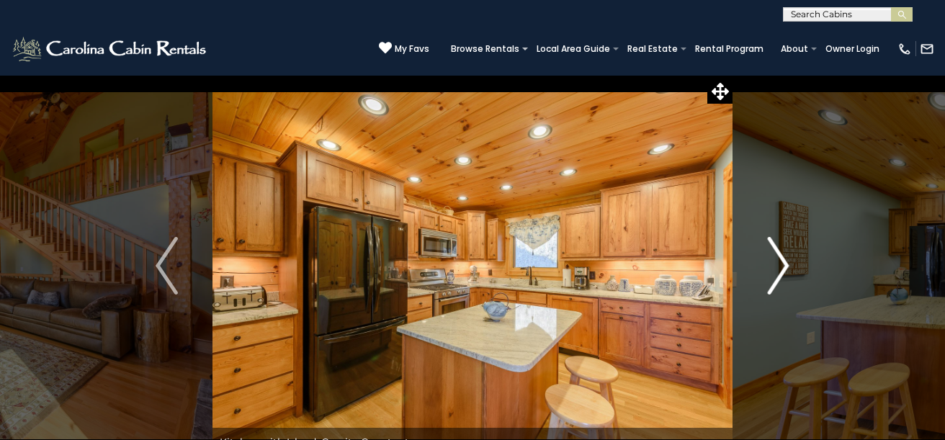
click at [777, 258] on img "Next" at bounding box center [778, 266] width 22 height 58
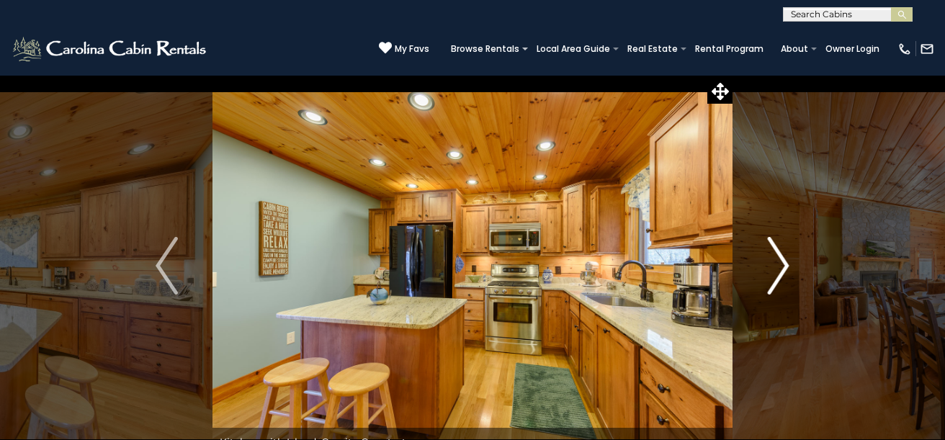
click at [777, 258] on img "Next" at bounding box center [778, 266] width 22 height 58
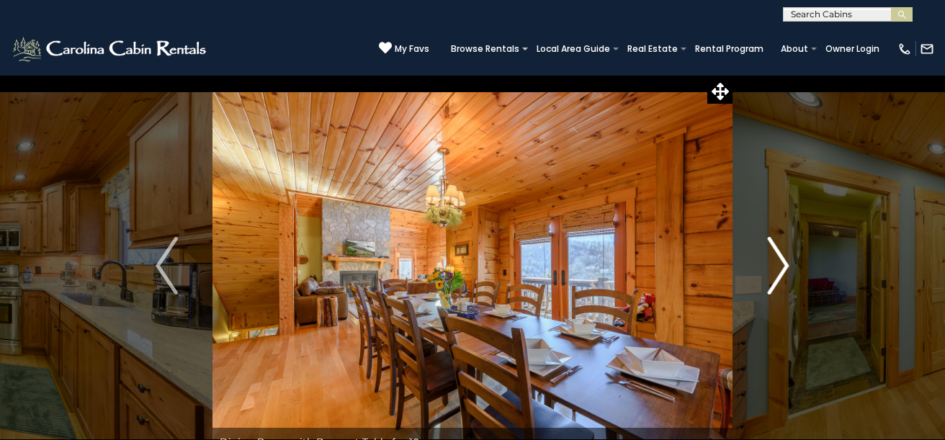
click at [780, 256] on img "Next" at bounding box center [778, 266] width 22 height 58
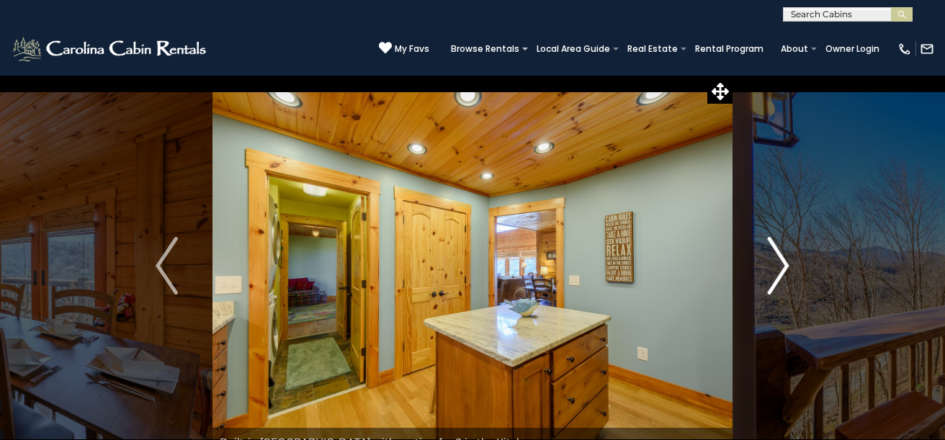
click at [780, 256] on img "Next" at bounding box center [778, 266] width 22 height 58
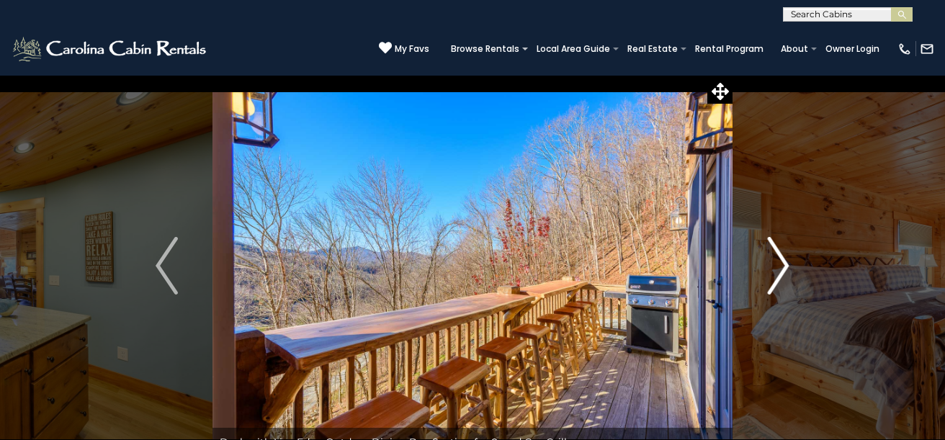
click at [784, 254] on img "Next" at bounding box center [778, 266] width 22 height 58
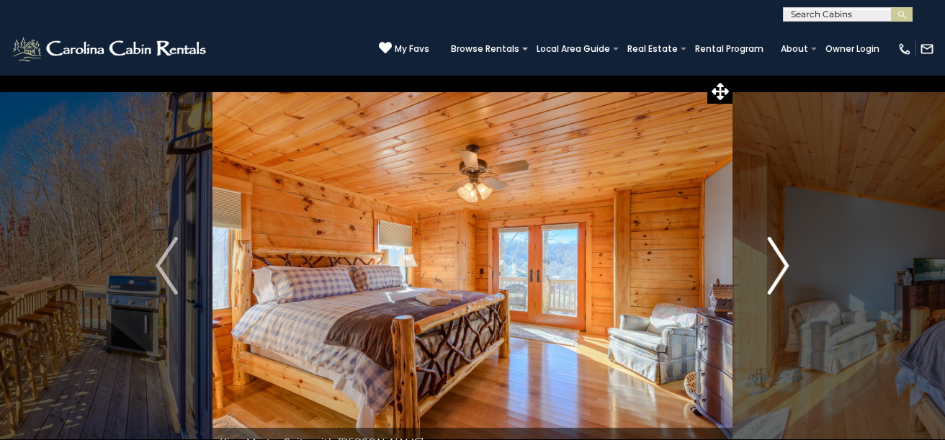
click at [782, 267] on img "Next" at bounding box center [778, 266] width 22 height 58
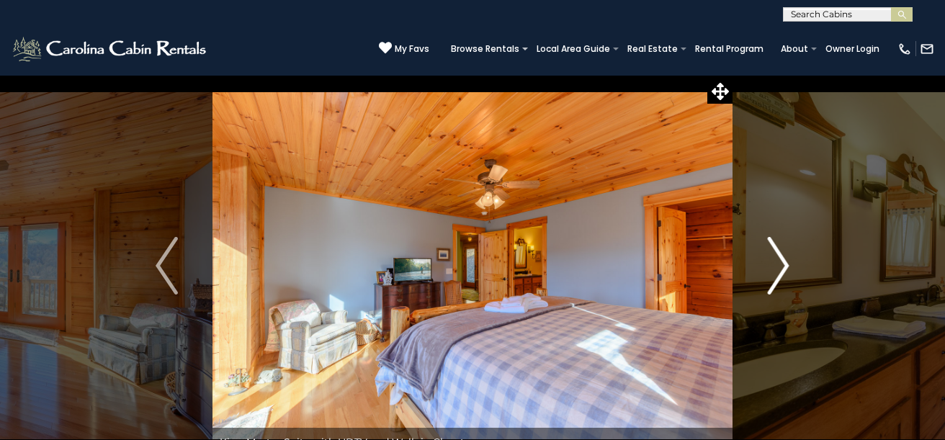
click at [784, 264] on img "Next" at bounding box center [778, 266] width 22 height 58
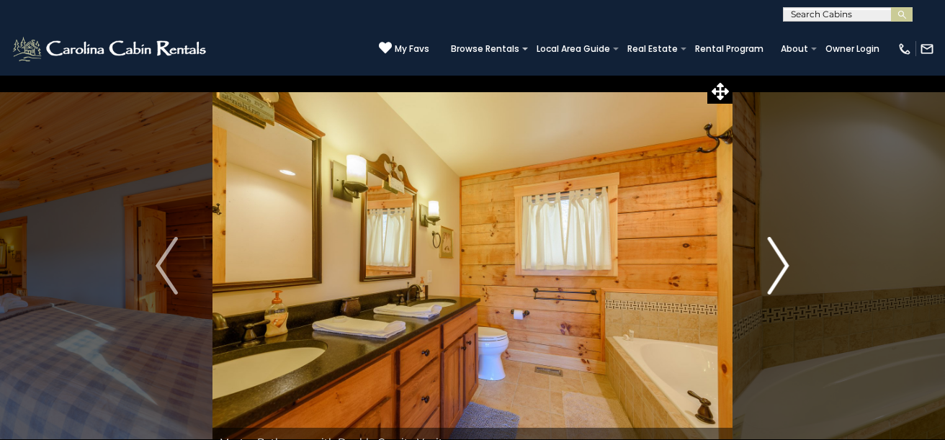
click at [785, 264] on img "Next" at bounding box center [778, 266] width 22 height 58
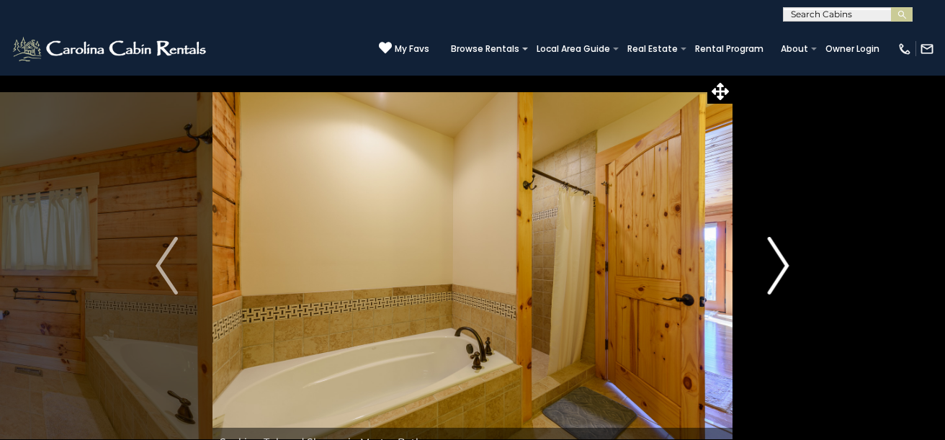
click at [786, 264] on img "Next" at bounding box center [778, 266] width 22 height 58
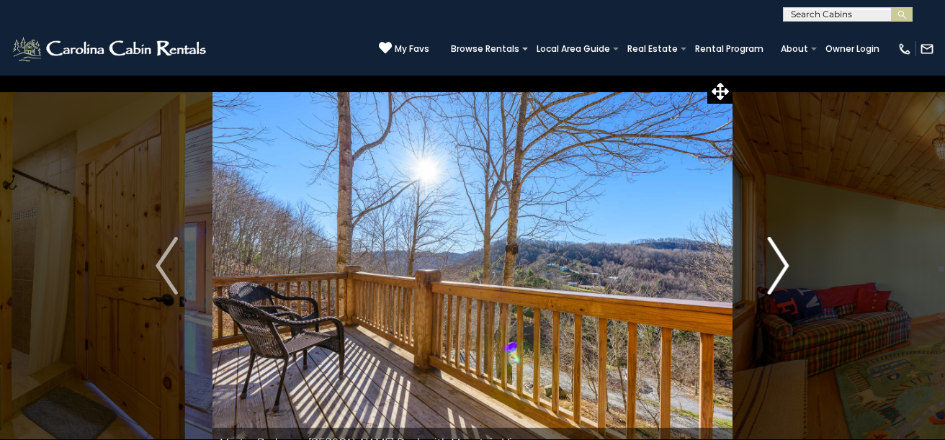
click at [786, 264] on img "Next" at bounding box center [778, 266] width 22 height 58
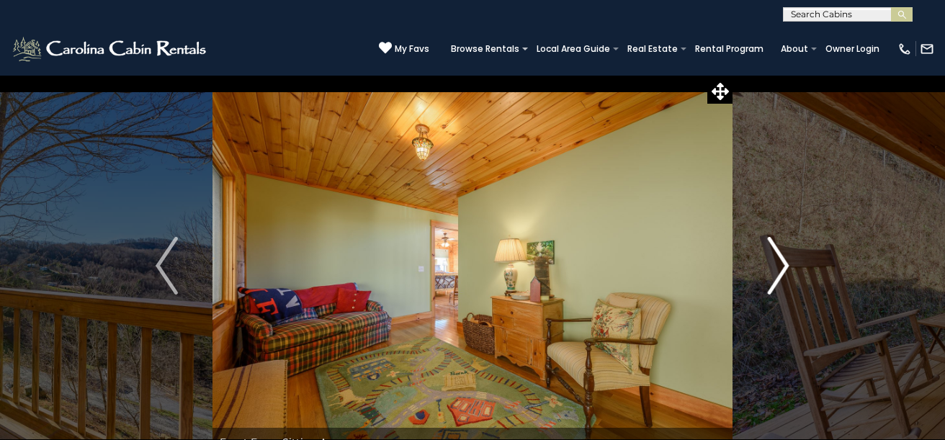
click at [787, 263] on img "Next" at bounding box center [778, 266] width 22 height 58
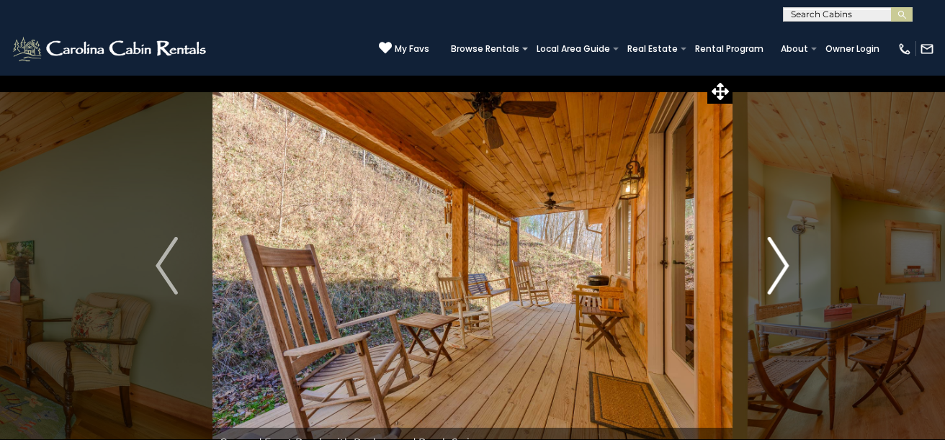
click at [790, 263] on button "Next" at bounding box center [779, 266] width 92 height 382
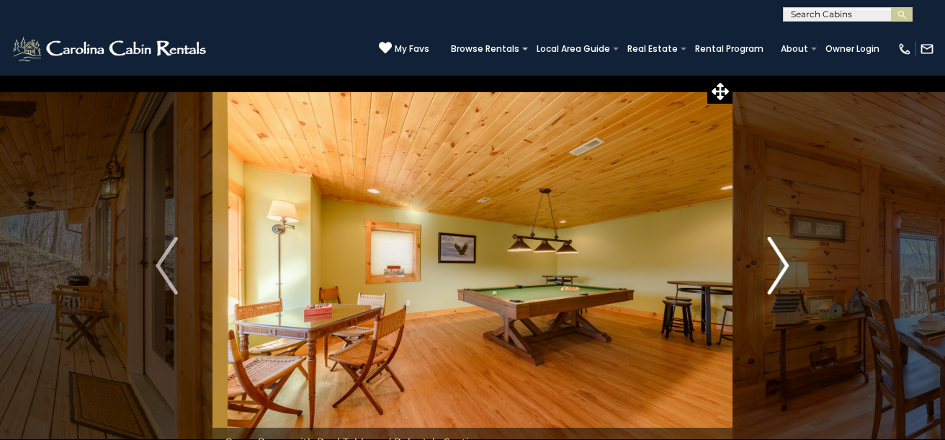
click at [791, 262] on button "Next" at bounding box center [779, 266] width 92 height 382
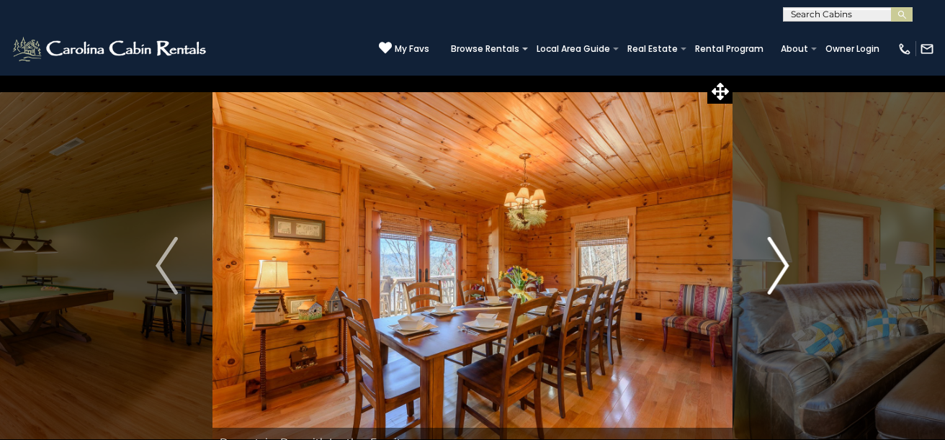
click at [791, 262] on button "Next" at bounding box center [779, 266] width 92 height 382
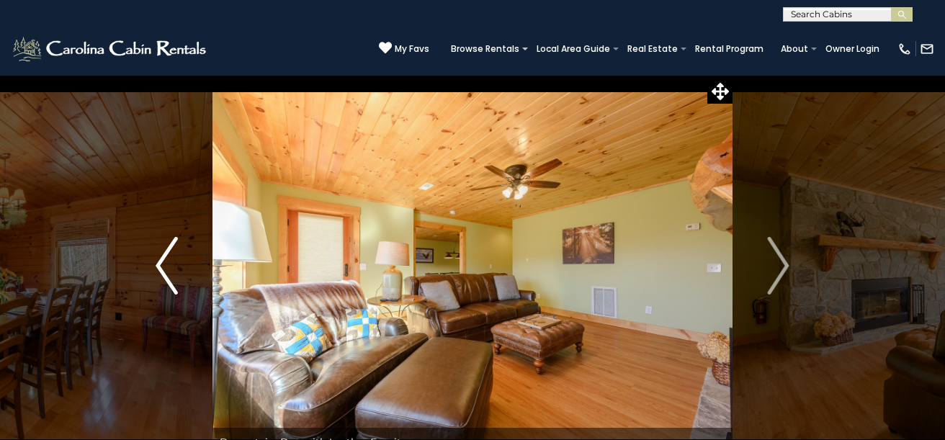
click at [161, 271] on img "Previous" at bounding box center [167, 266] width 22 height 58
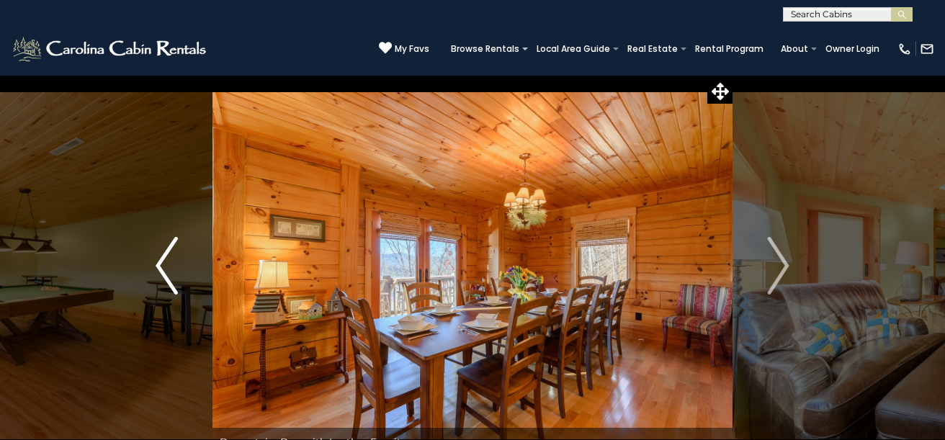
click at [158, 264] on img "Previous" at bounding box center [167, 266] width 22 height 58
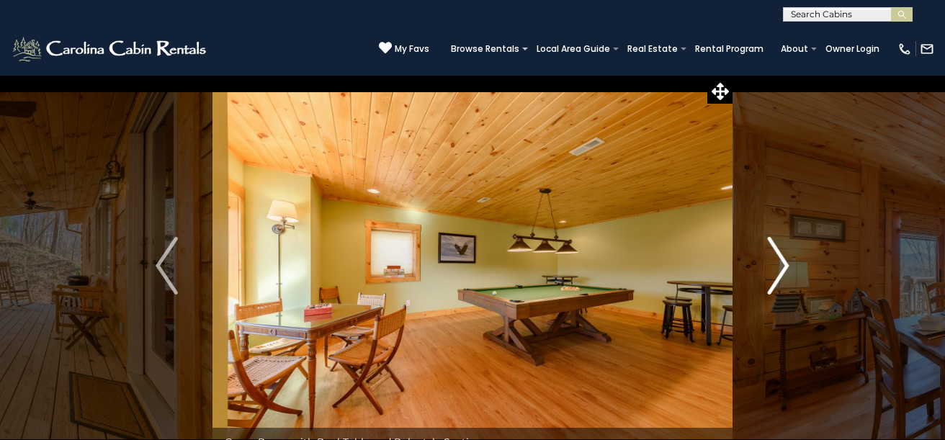
click at [781, 259] on img "Next" at bounding box center [778, 266] width 22 height 58
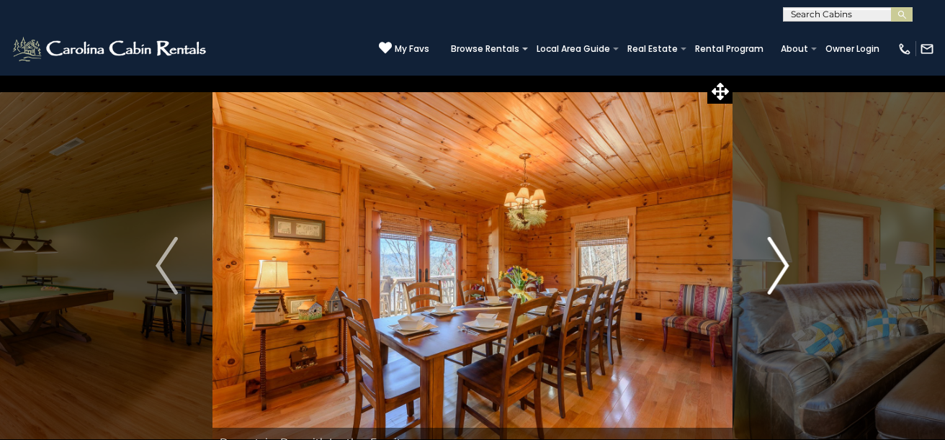
click at [781, 259] on img "Next" at bounding box center [778, 266] width 22 height 58
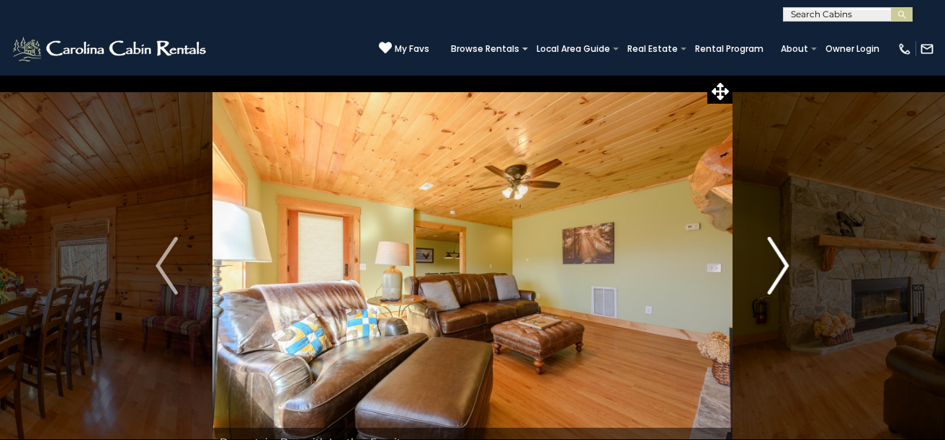
click at [781, 258] on img "Next" at bounding box center [778, 266] width 22 height 58
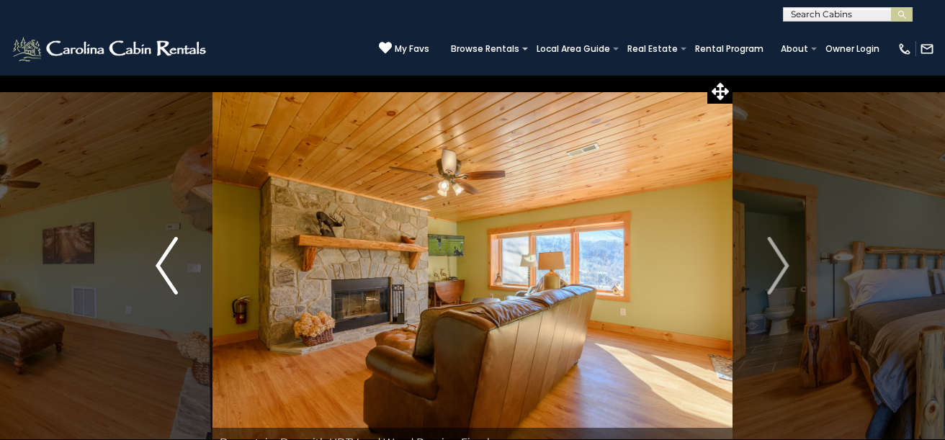
click at [156, 268] on img "Previous" at bounding box center [167, 266] width 22 height 58
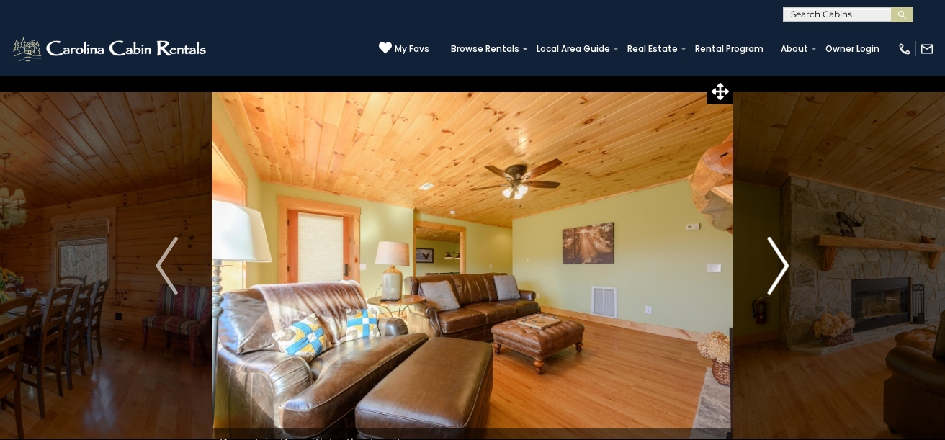
click at [776, 269] on img "Next" at bounding box center [778, 266] width 22 height 58
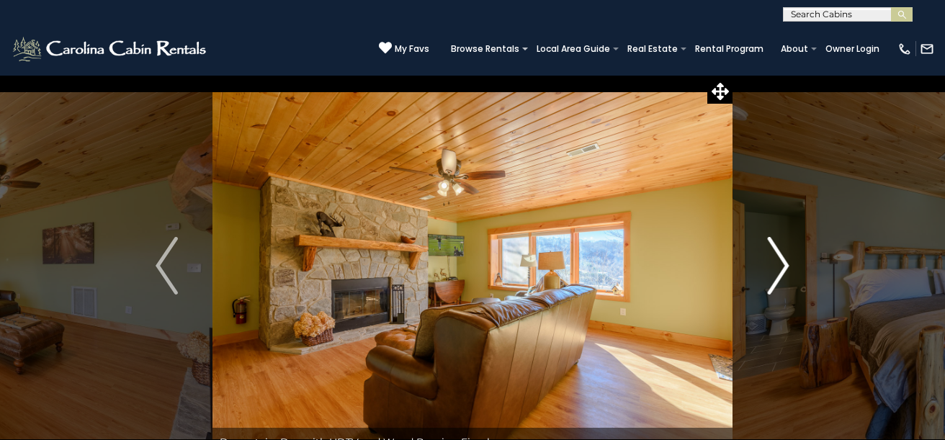
click at [776, 269] on img "Next" at bounding box center [778, 266] width 22 height 58
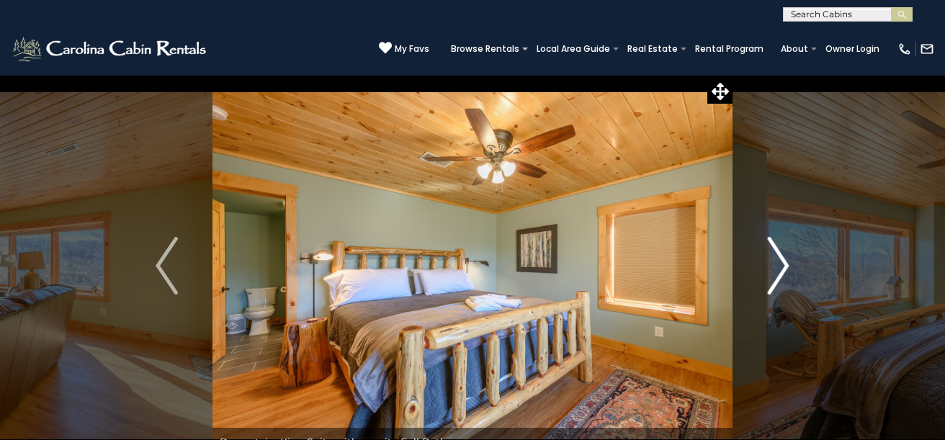
click at [777, 269] on img "Next" at bounding box center [778, 266] width 22 height 58
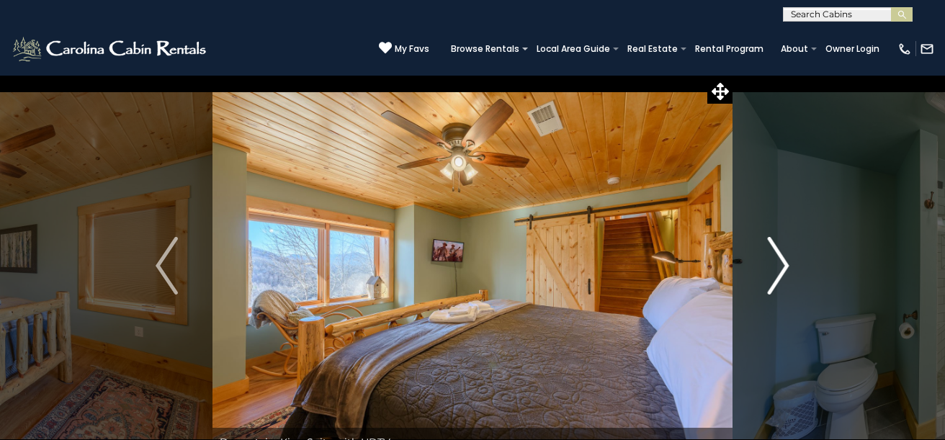
click at [777, 269] on img "Next" at bounding box center [778, 266] width 22 height 58
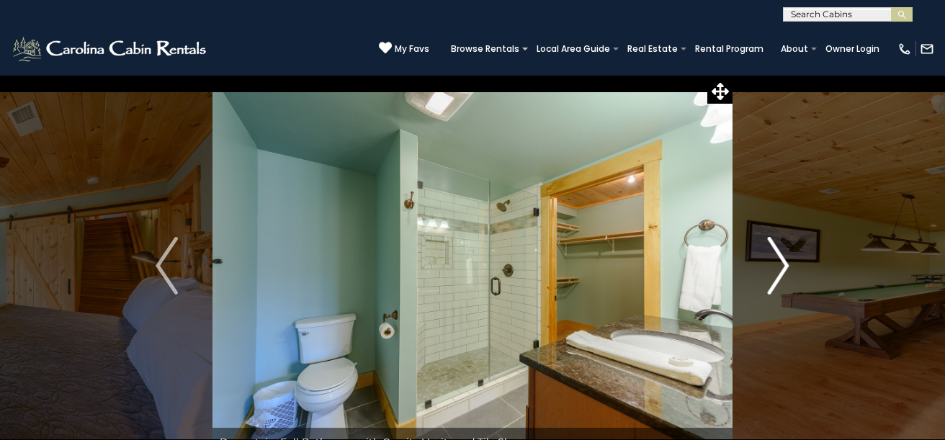
click at [777, 269] on img "Next" at bounding box center [778, 266] width 22 height 58
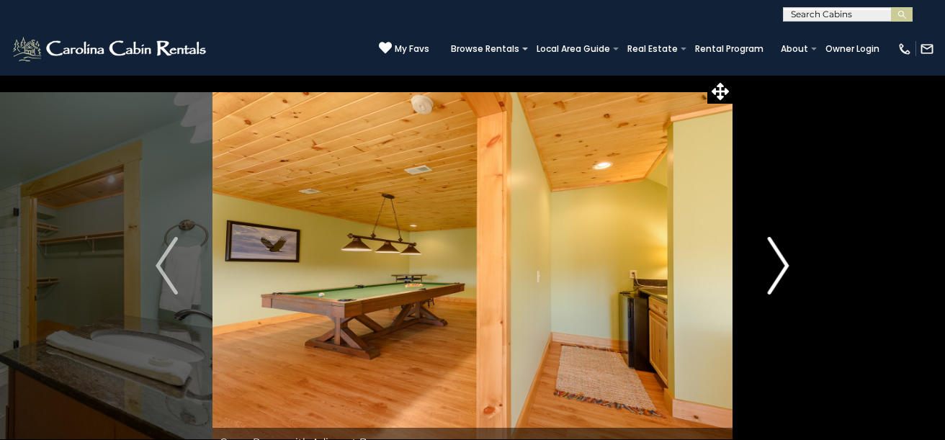
click at [777, 269] on img "Next" at bounding box center [778, 266] width 22 height 58
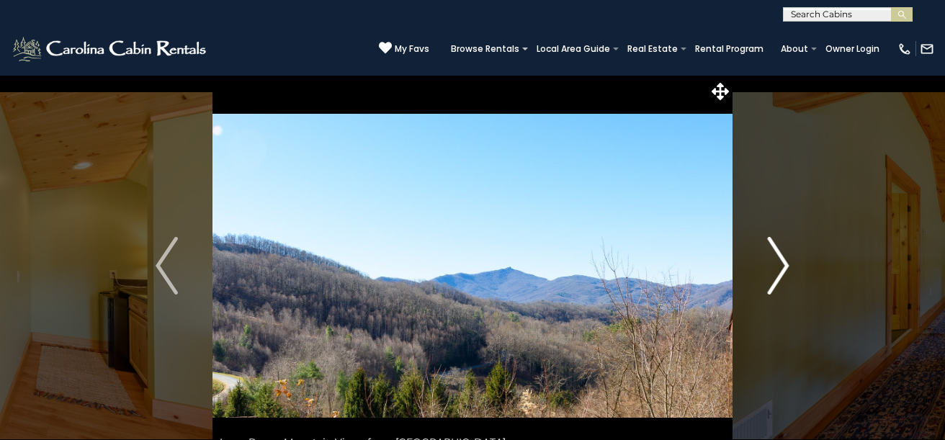
click at [780, 269] on img "Next" at bounding box center [778, 266] width 22 height 58
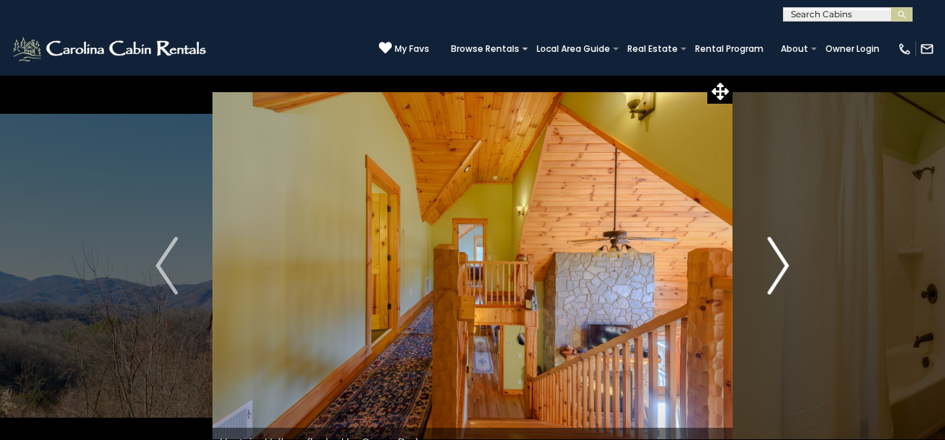
click at [781, 269] on img "Next" at bounding box center [778, 266] width 22 height 58
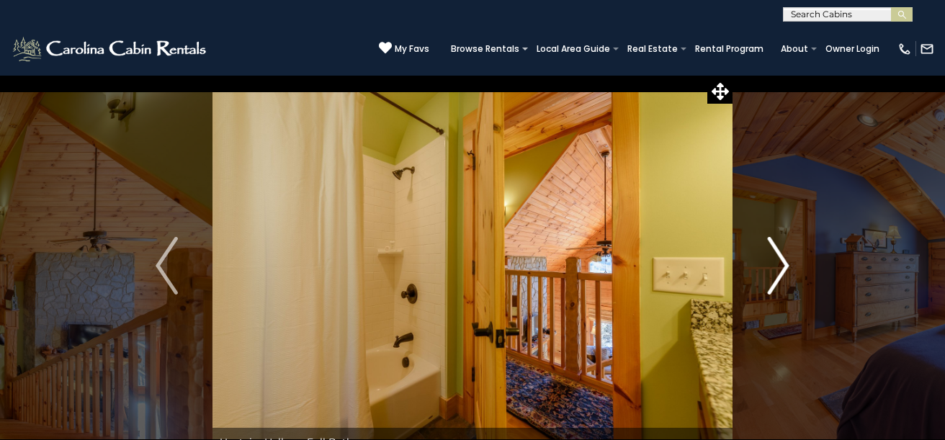
click at [781, 269] on img "Next" at bounding box center [778, 266] width 22 height 58
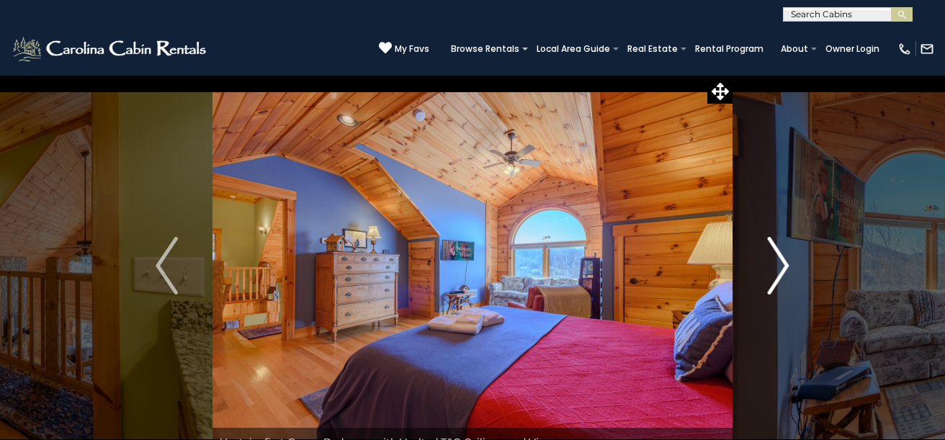
click at [783, 269] on img "Next" at bounding box center [778, 266] width 22 height 58
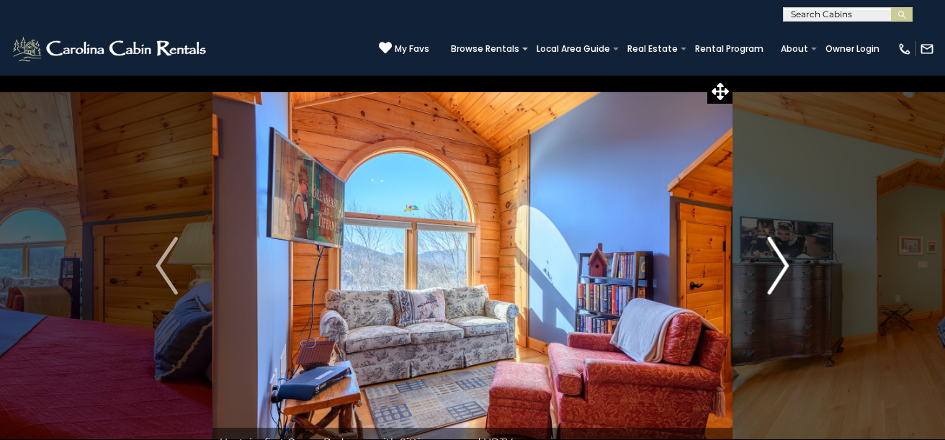
click at [786, 267] on img "Next" at bounding box center [778, 266] width 22 height 58
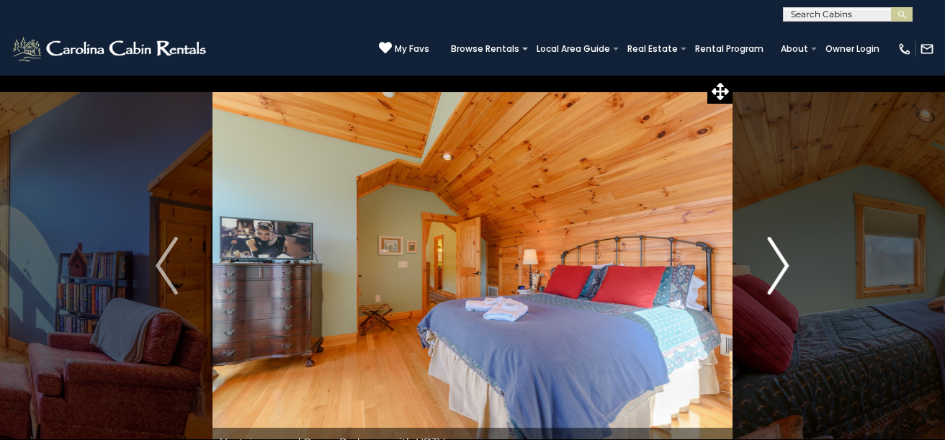
click at [786, 267] on img "Next" at bounding box center [778, 266] width 22 height 58
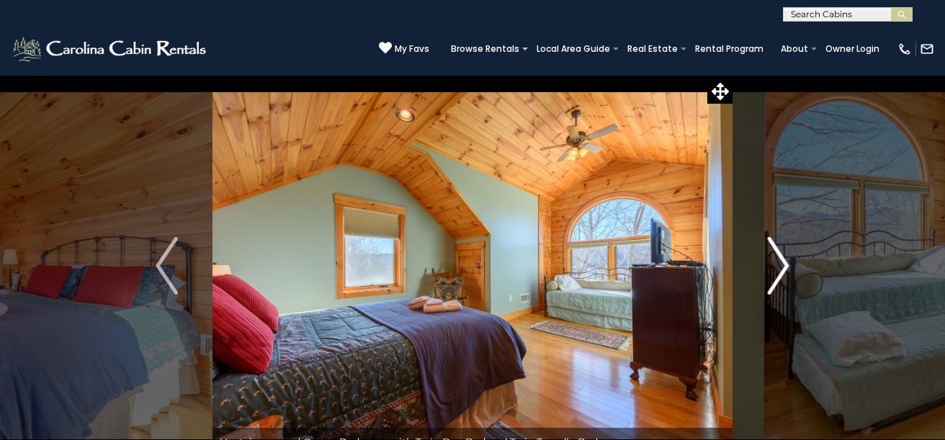
click at [787, 266] on img "Next" at bounding box center [778, 266] width 22 height 58
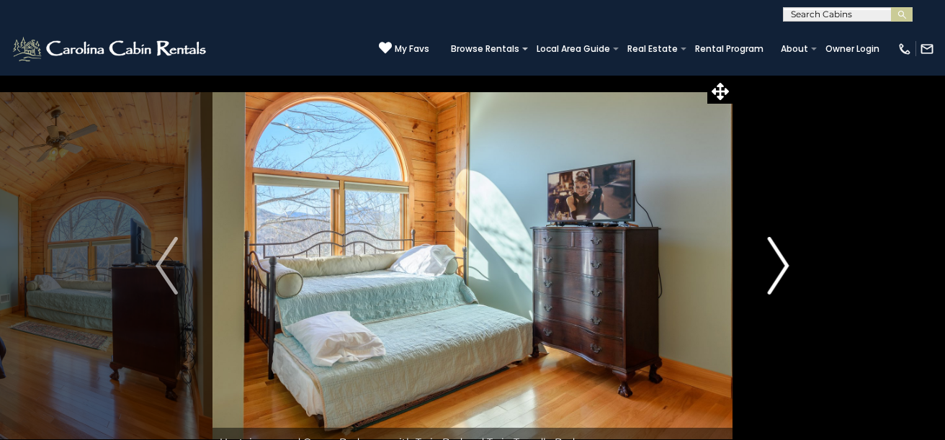
click at [789, 265] on img "Next" at bounding box center [778, 266] width 22 height 58
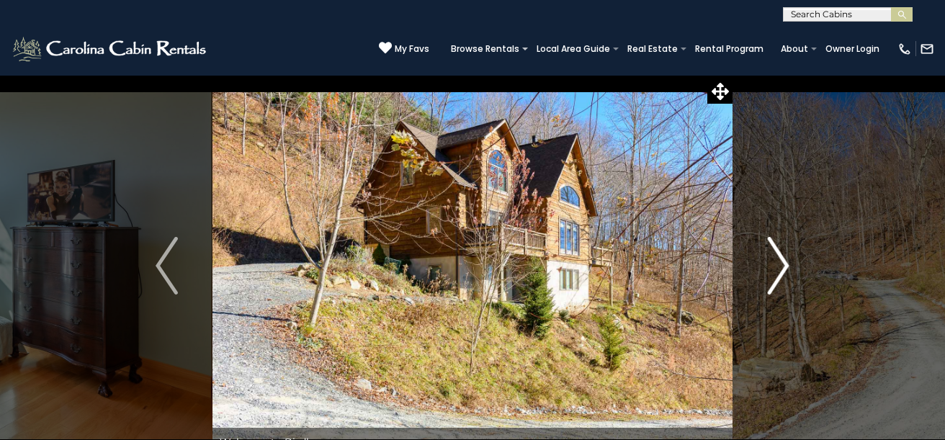
click at [789, 265] on img "Next" at bounding box center [778, 266] width 22 height 58
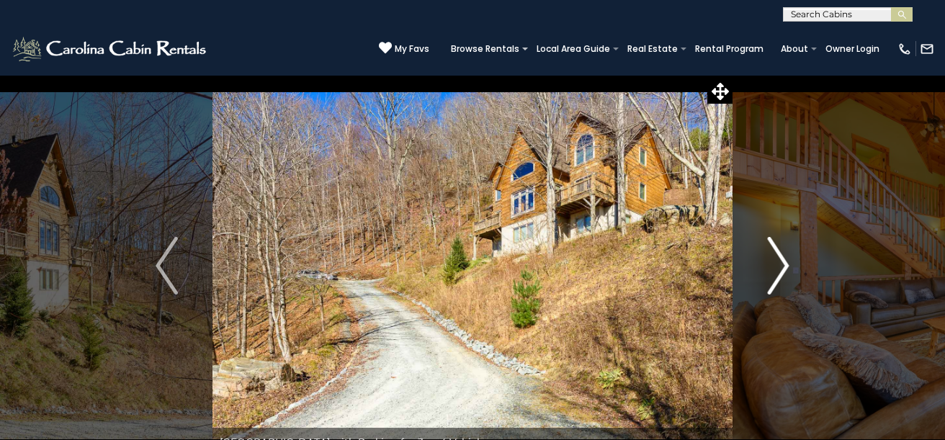
click at [790, 264] on button "Next" at bounding box center [779, 266] width 92 height 382
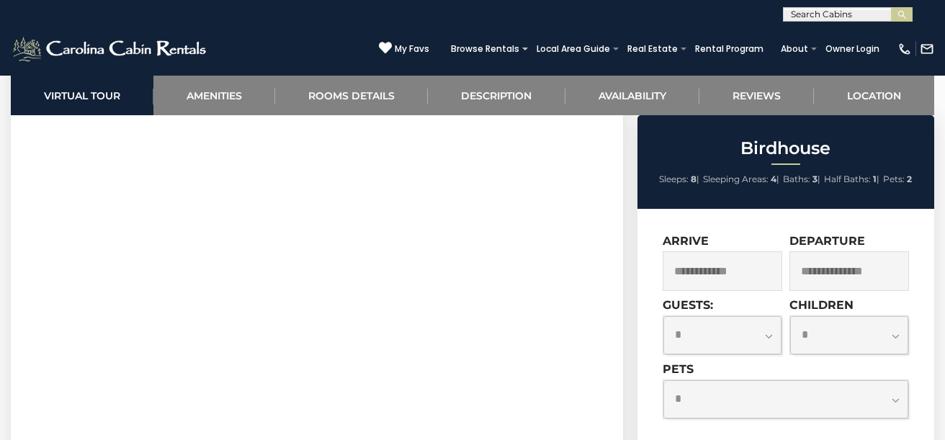
scroll to position [684, 0]
click at [653, 365] on div "**********" at bounding box center [786, 436] width 297 height 454
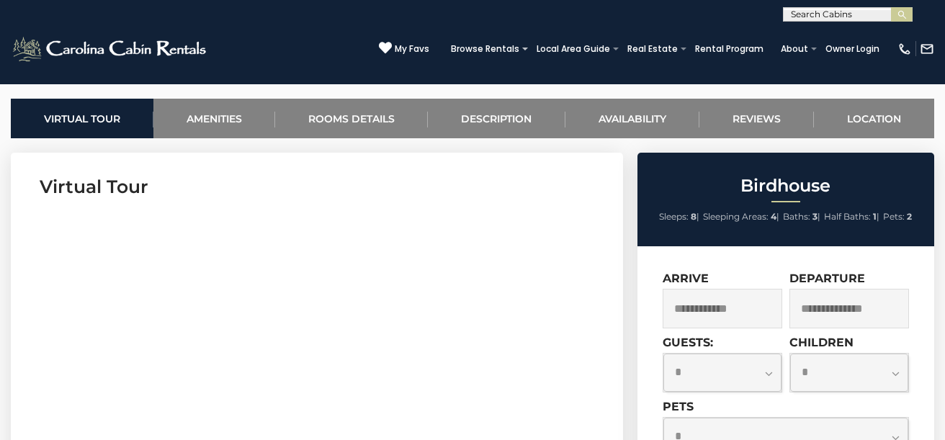
scroll to position [666, 0]
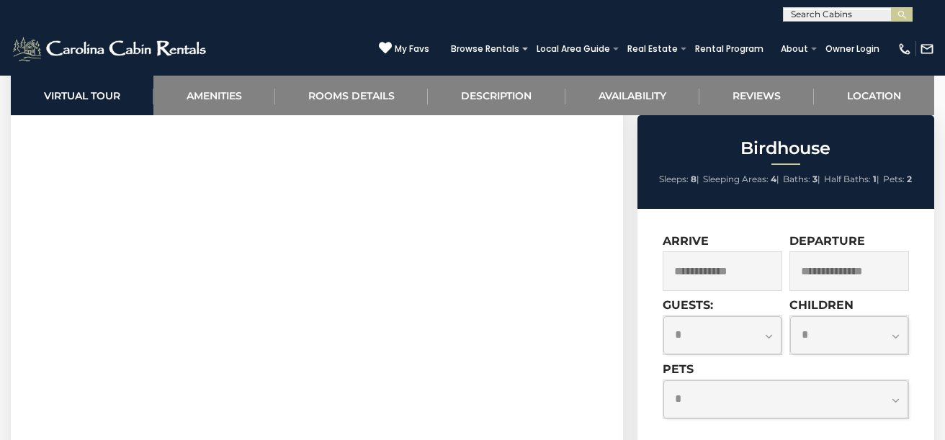
drag, startPoint x: 614, startPoint y: 323, endPoint x: 606, endPoint y: 322, distance: 8.0
click at [614, 323] on section "Virtual Tour" at bounding box center [317, 253] width 612 height 439
click at [351, 91] on link "Rooms Details" at bounding box center [351, 96] width 153 height 40
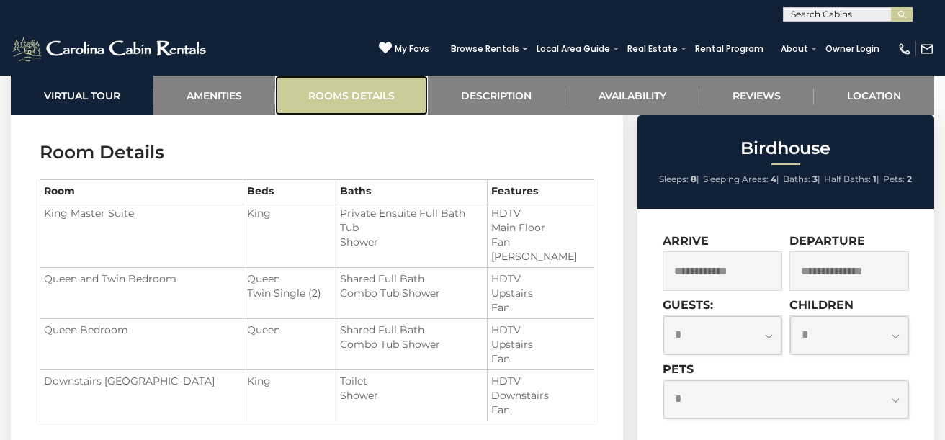
scroll to position [1628, 0]
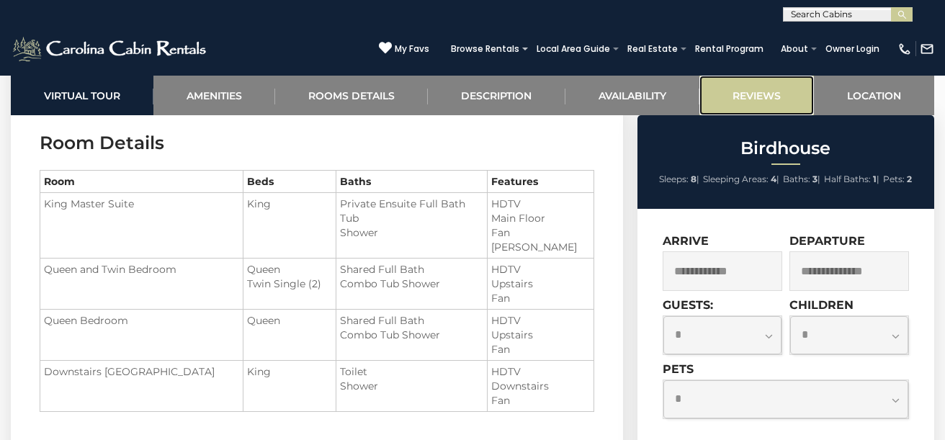
click at [741, 91] on link "Reviews" at bounding box center [756, 96] width 115 height 40
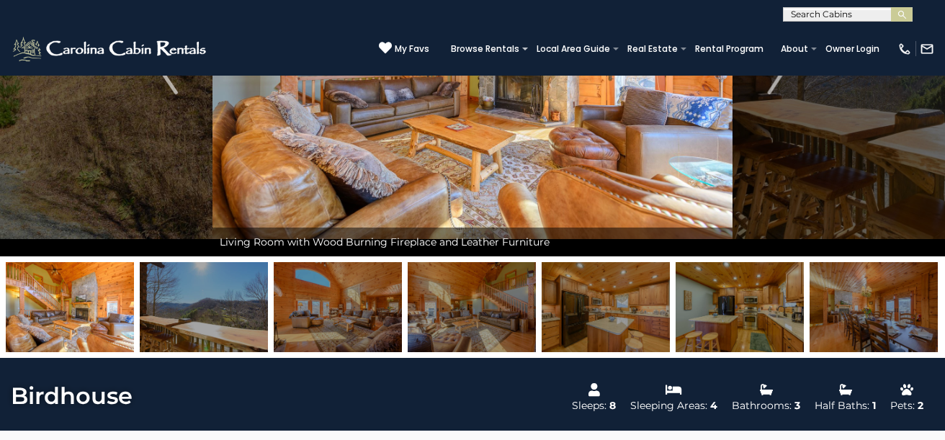
scroll to position [0, 0]
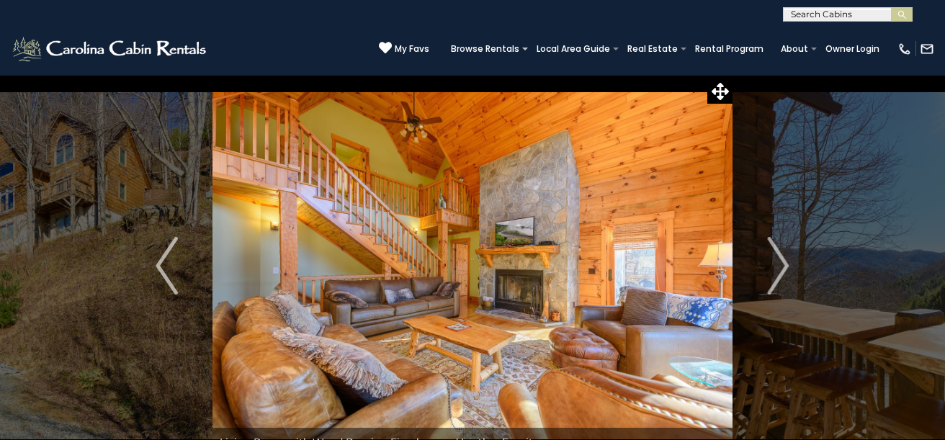
click at [568, 246] on img at bounding box center [473, 266] width 520 height 382
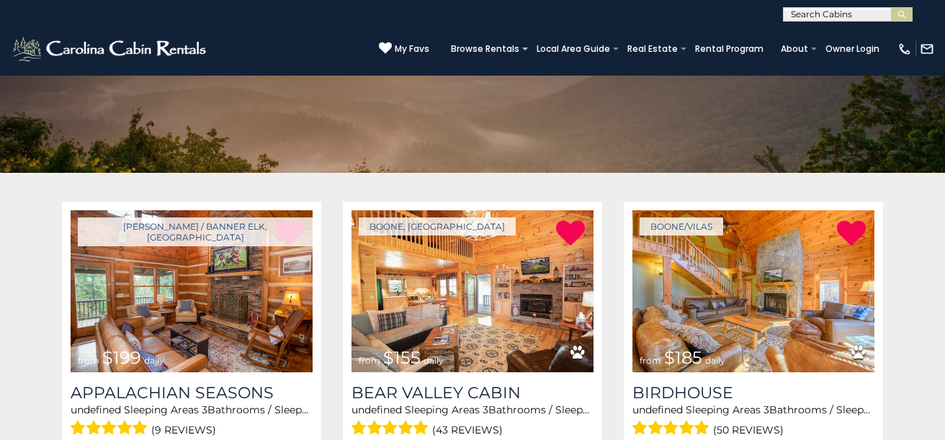
scroll to position [331, 0]
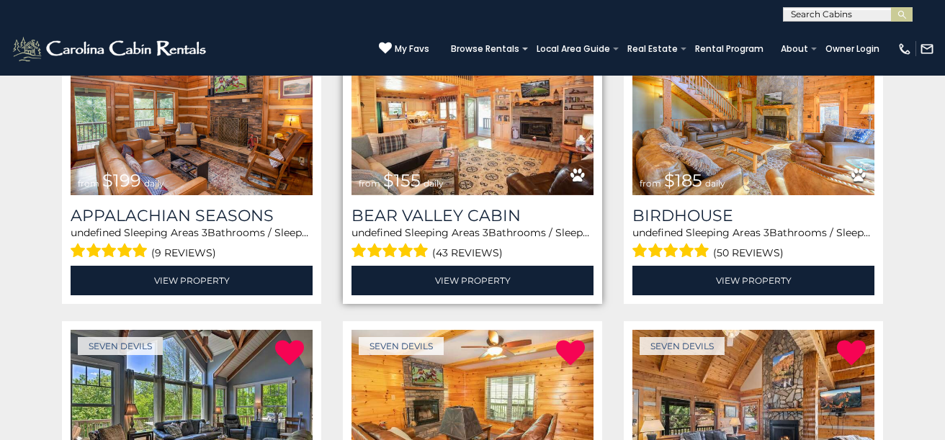
click at [484, 161] on img at bounding box center [473, 114] width 242 height 162
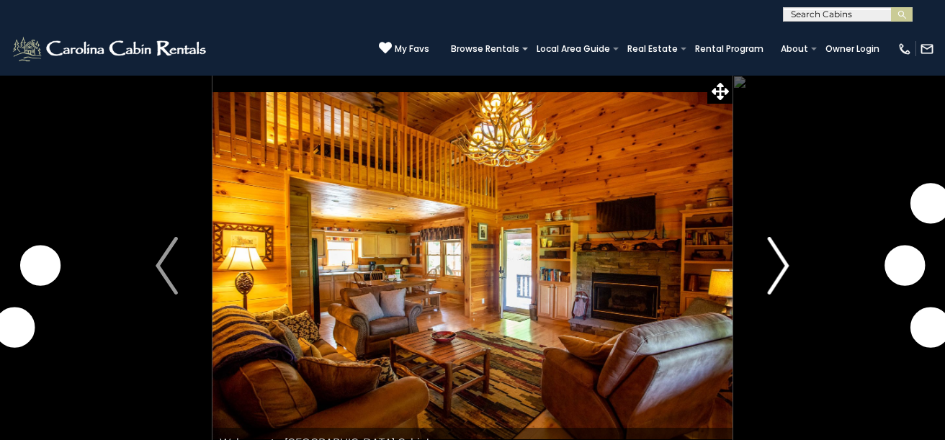
click at [771, 268] on img "Next" at bounding box center [778, 266] width 22 height 58
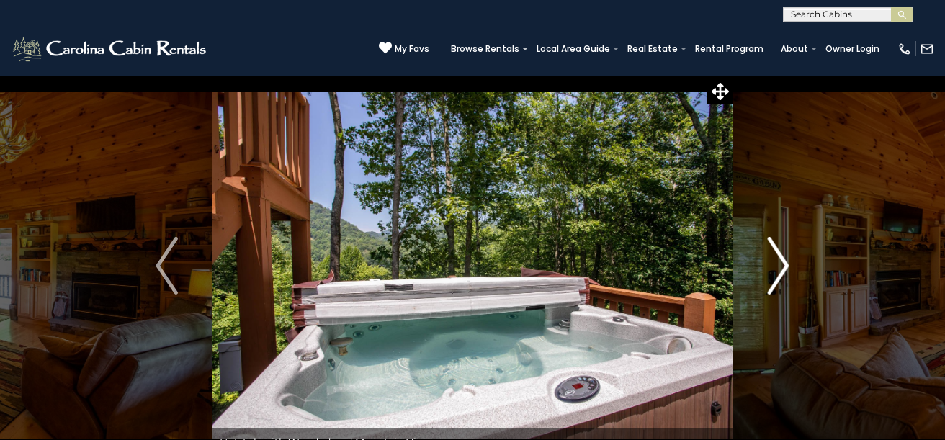
click at [771, 267] on img "Next" at bounding box center [778, 266] width 22 height 58
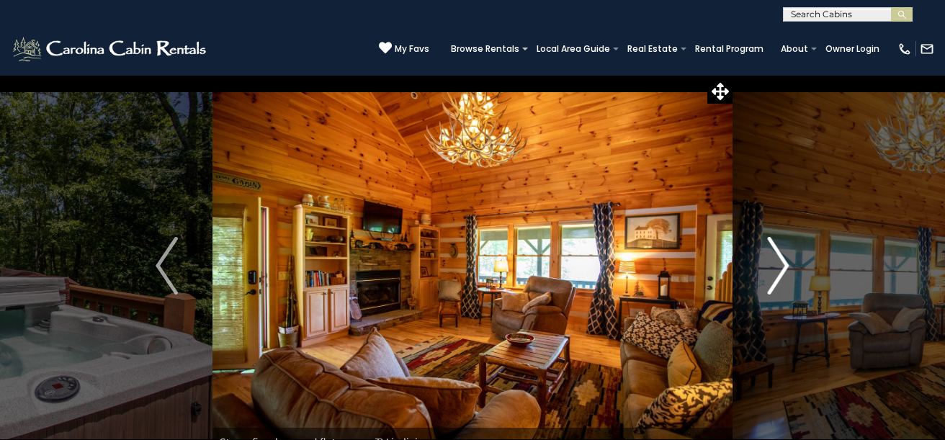
click at [771, 267] on img "Next" at bounding box center [778, 266] width 22 height 58
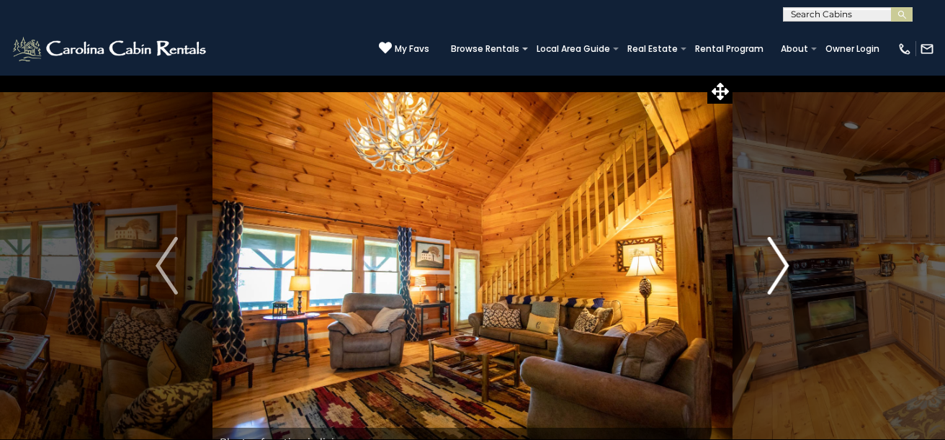
click at [771, 267] on img "Next" at bounding box center [778, 266] width 22 height 58
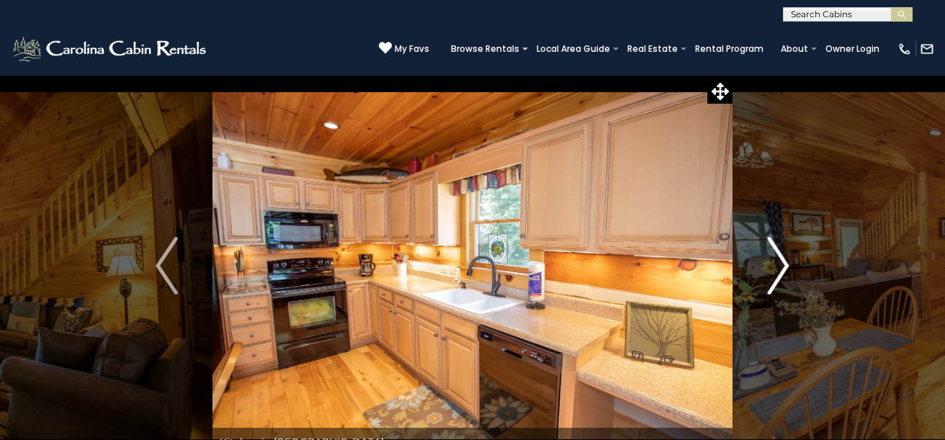
click at [771, 267] on img "Next" at bounding box center [778, 266] width 22 height 58
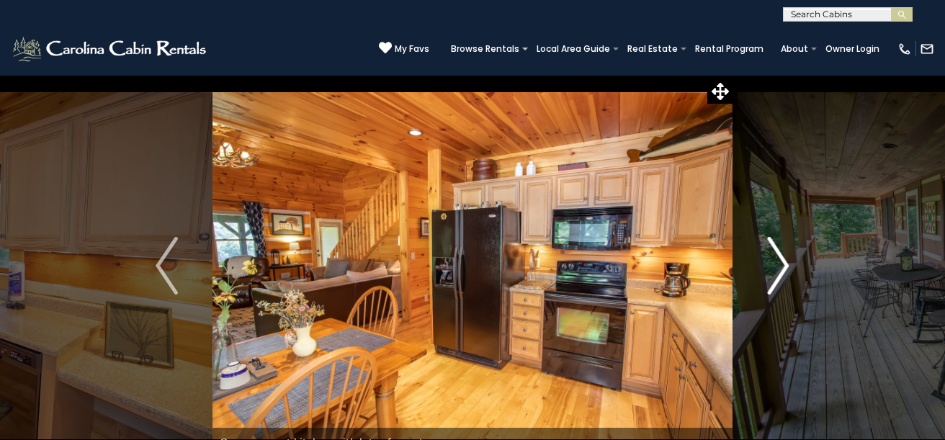
click at [771, 267] on img "Next" at bounding box center [778, 266] width 22 height 58
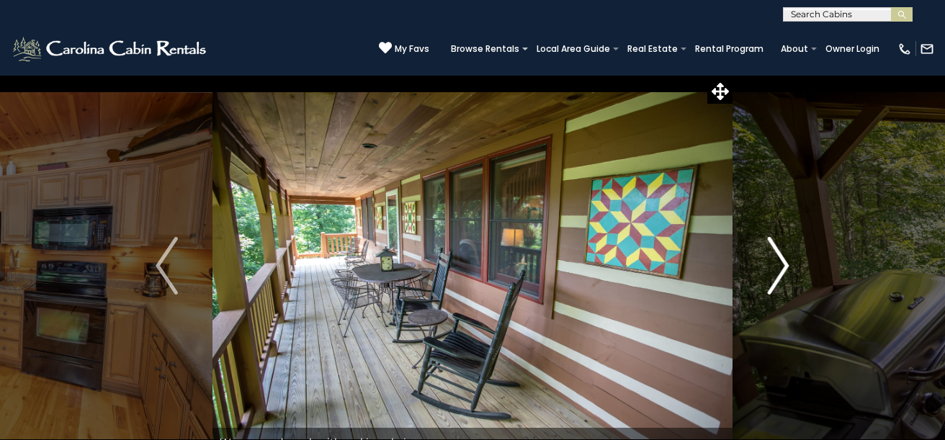
click at [771, 266] on img "Next" at bounding box center [778, 266] width 22 height 58
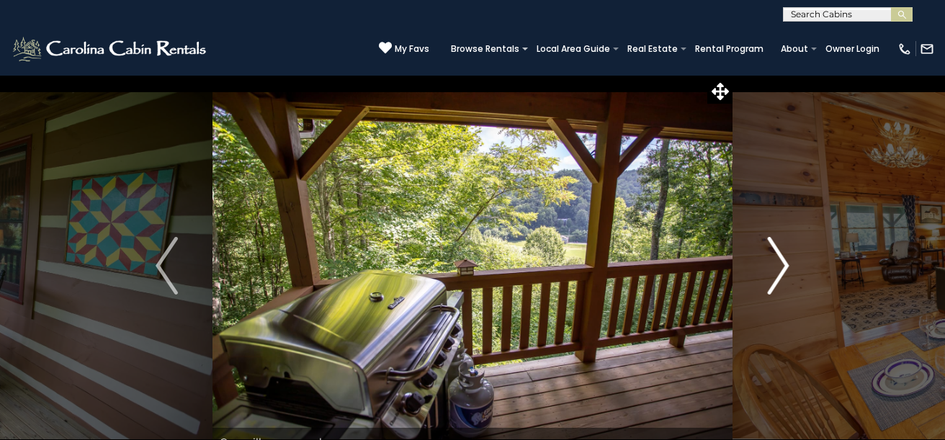
click at [771, 266] on img "Next" at bounding box center [778, 266] width 22 height 58
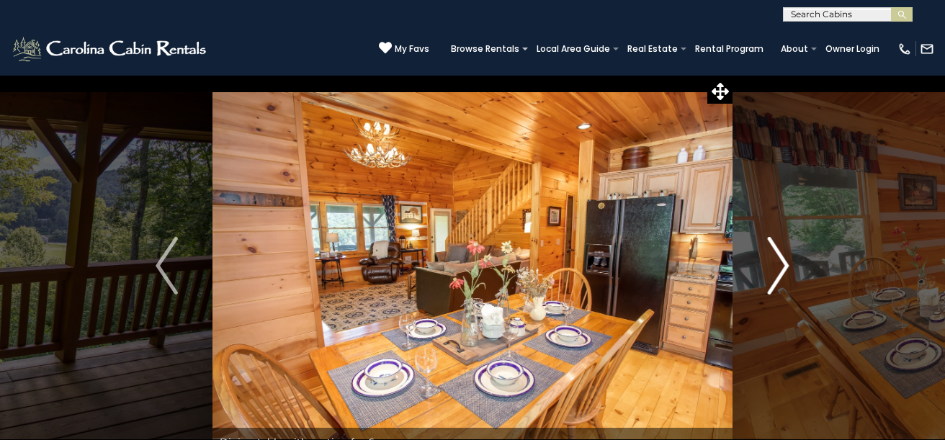
click at [771, 266] on img "Next" at bounding box center [778, 266] width 22 height 58
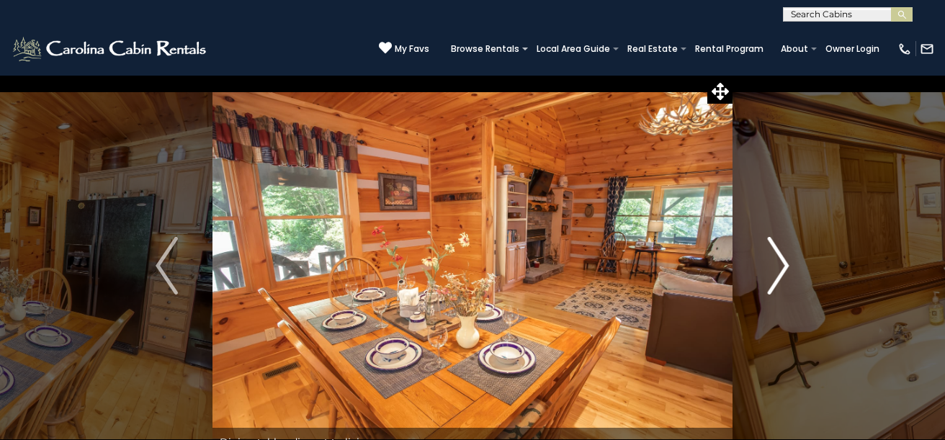
click at [771, 266] on img "Next" at bounding box center [778, 266] width 22 height 58
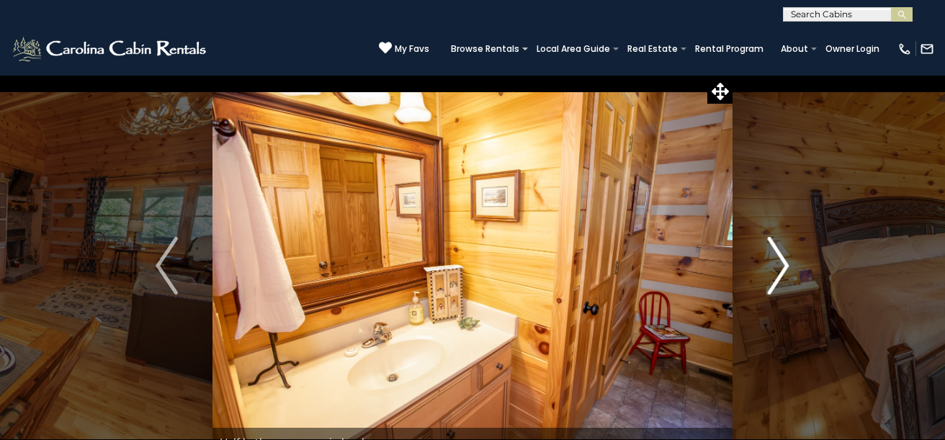
click at [771, 266] on img "Next" at bounding box center [778, 266] width 22 height 58
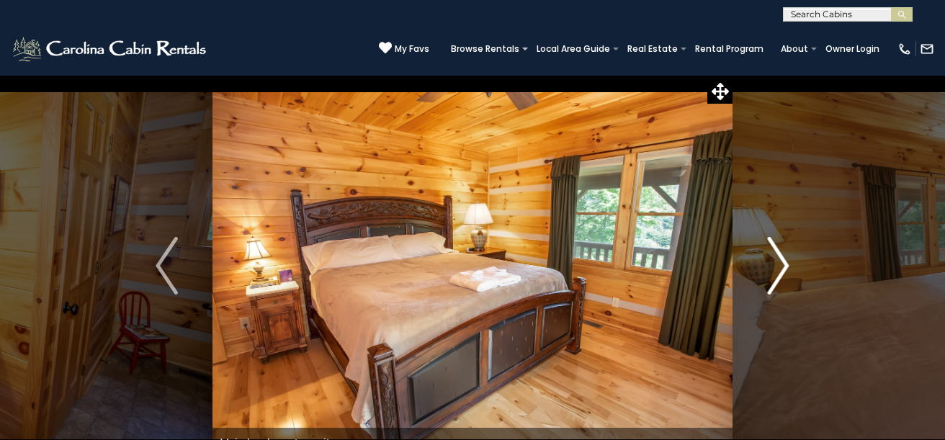
click at [771, 266] on img "Next" at bounding box center [778, 266] width 22 height 58
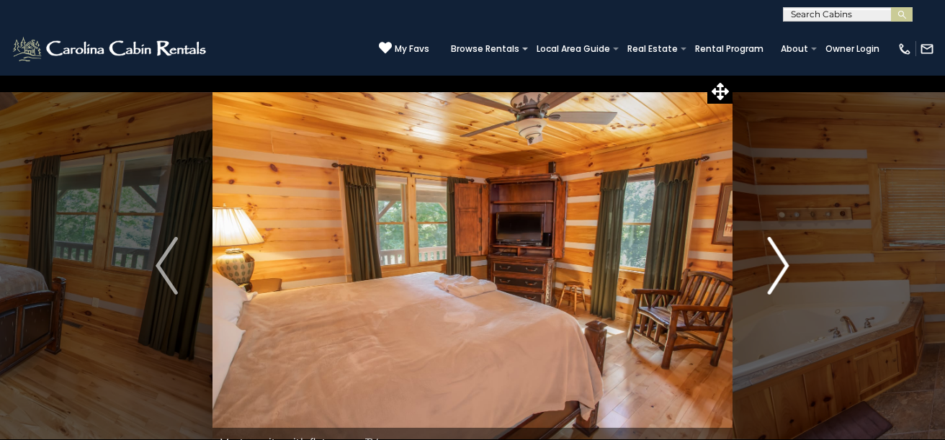
click at [771, 266] on img "Next" at bounding box center [778, 266] width 22 height 58
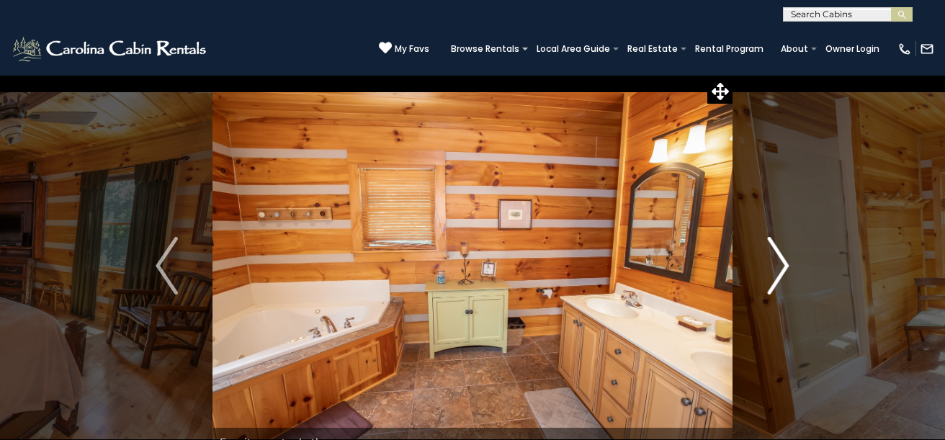
click at [771, 266] on img "Next" at bounding box center [778, 266] width 22 height 58
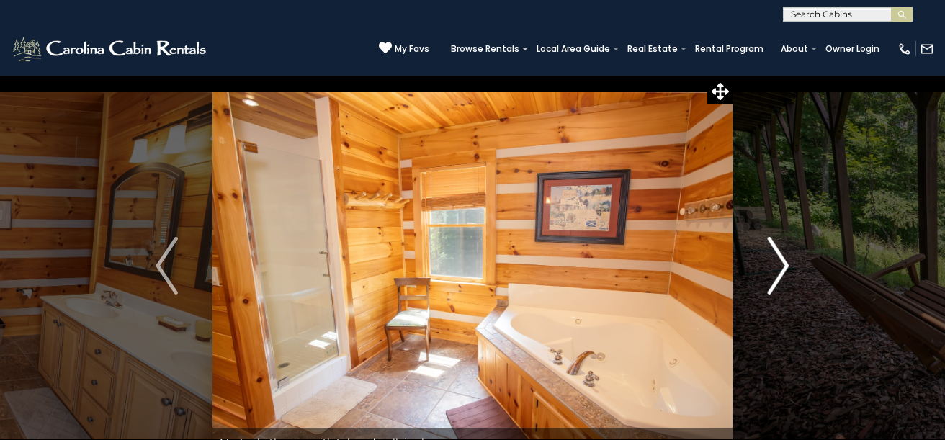
click at [771, 265] on img "Next" at bounding box center [778, 266] width 22 height 58
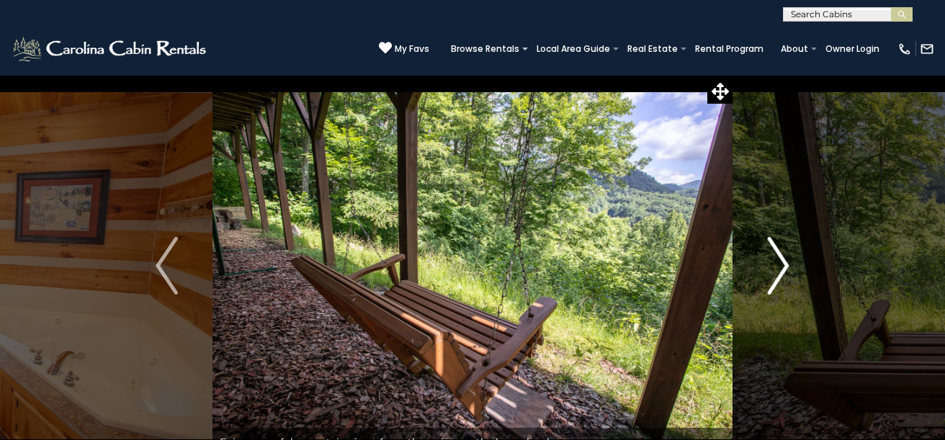
click at [771, 265] on img "Next" at bounding box center [778, 266] width 22 height 58
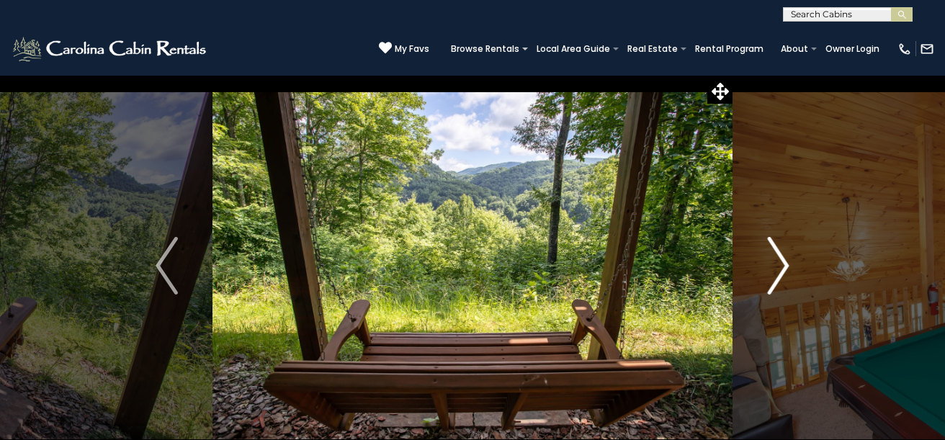
click at [771, 265] on img "Next" at bounding box center [778, 266] width 22 height 58
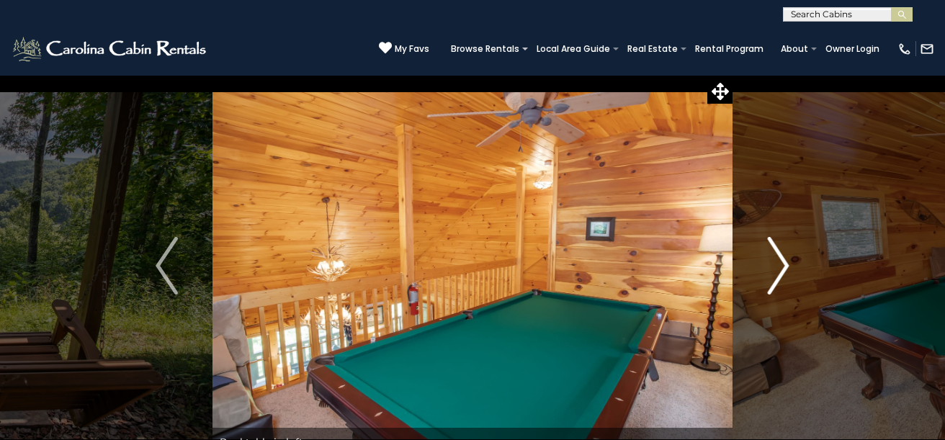
click at [771, 265] on img "Next" at bounding box center [778, 266] width 22 height 58
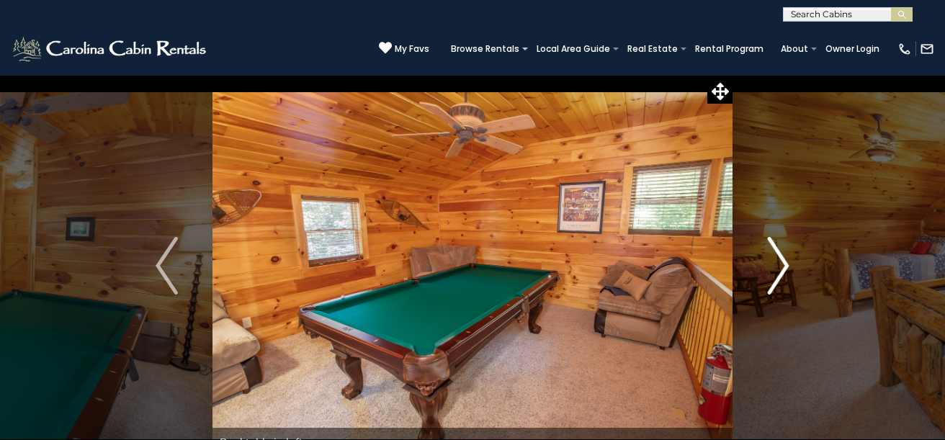
click at [771, 265] on img "Next" at bounding box center [778, 266] width 22 height 58
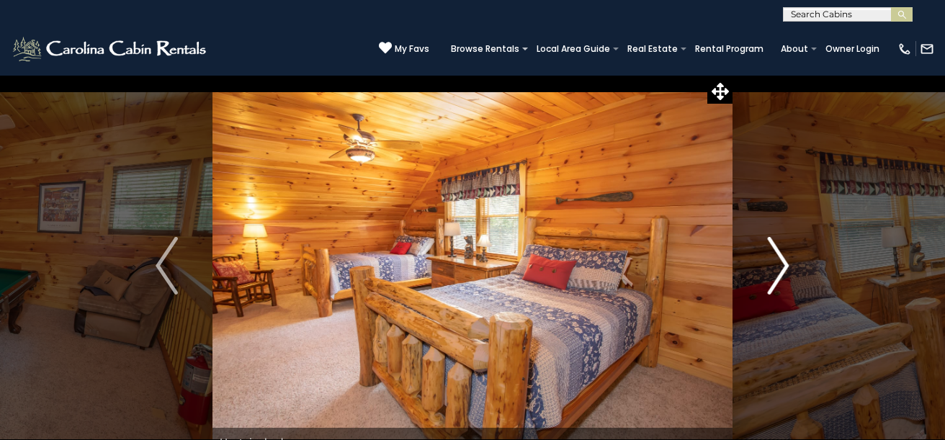
click at [771, 265] on img "Next" at bounding box center [778, 266] width 22 height 58
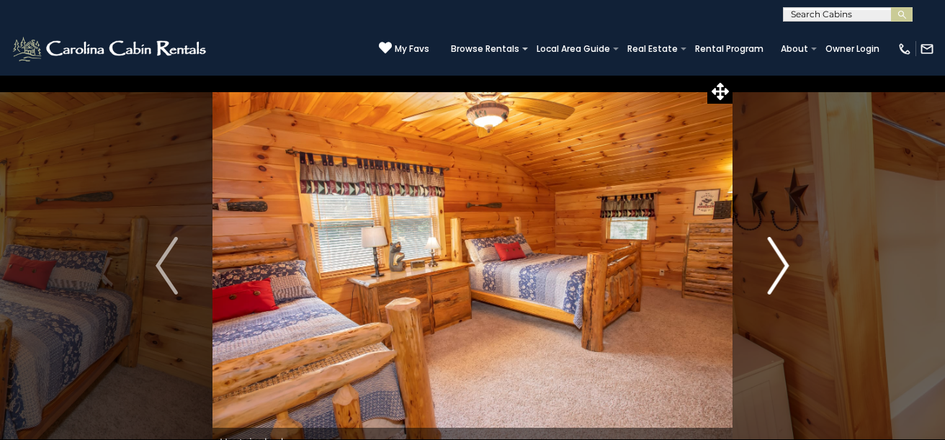
click at [771, 265] on img "Next" at bounding box center [778, 266] width 22 height 58
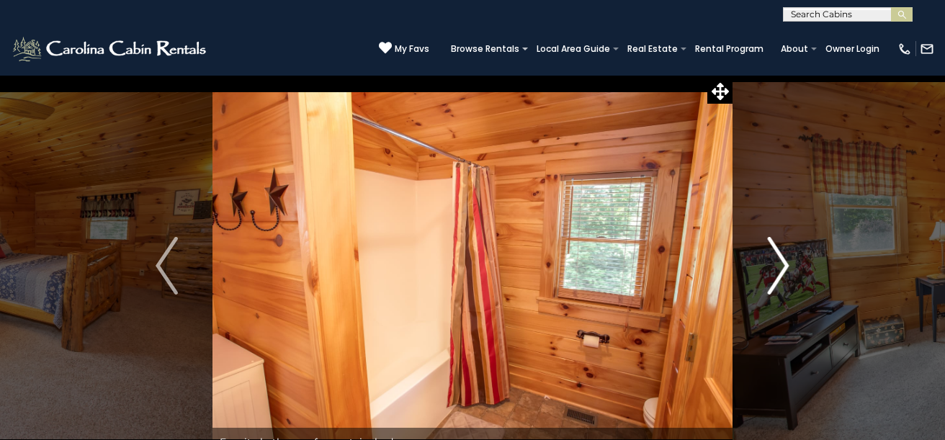
click at [771, 265] on img "Next" at bounding box center [778, 266] width 22 height 58
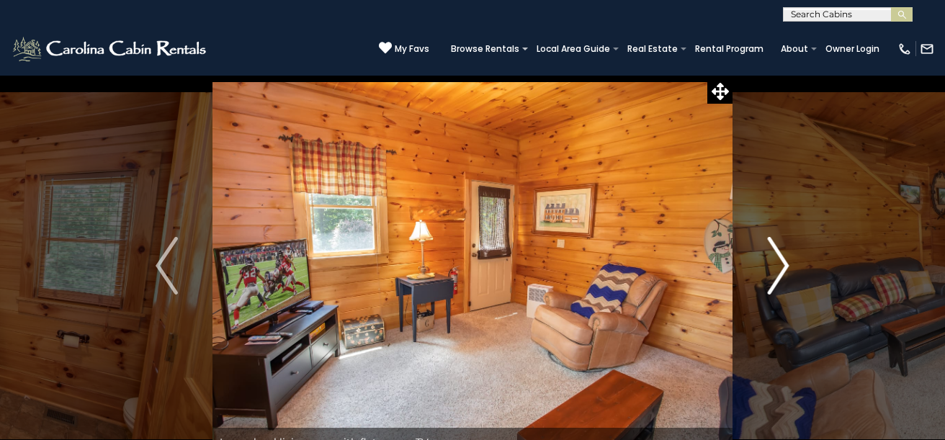
click at [771, 265] on img "Next" at bounding box center [778, 266] width 22 height 58
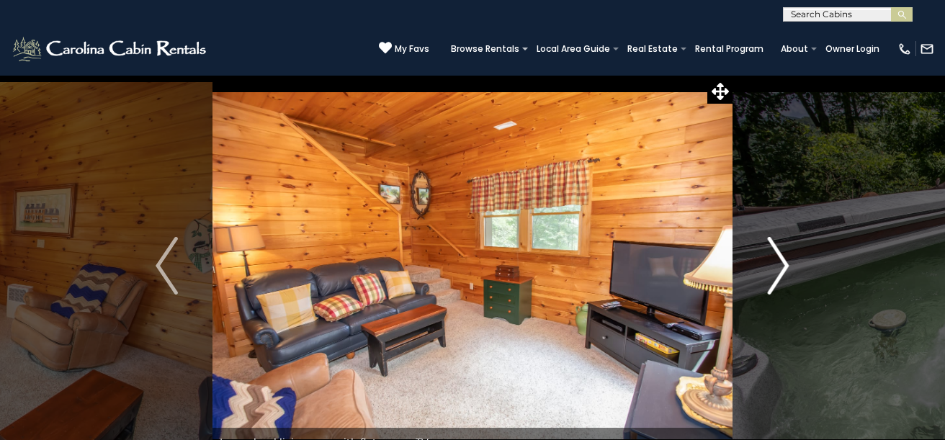
click at [771, 265] on img "Next" at bounding box center [778, 266] width 22 height 58
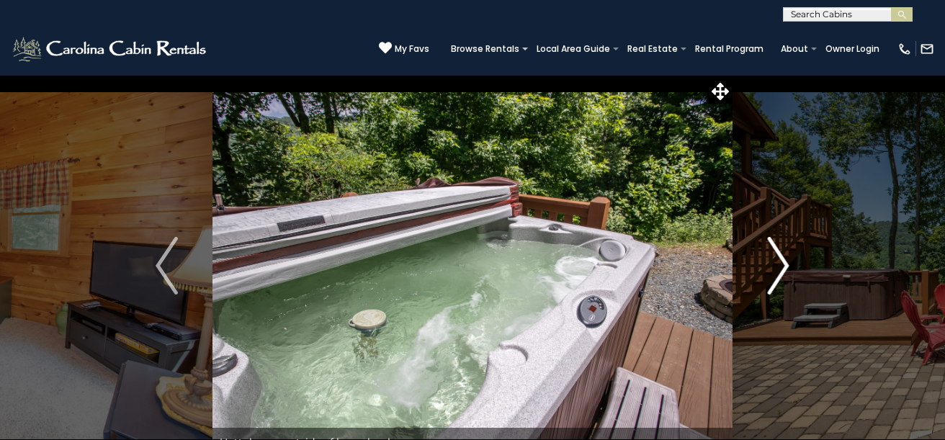
click at [771, 265] on img "Next" at bounding box center [778, 266] width 22 height 58
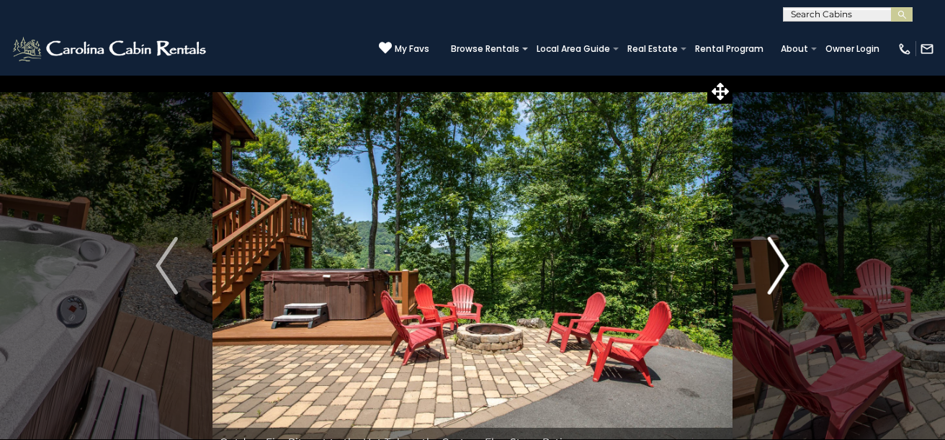
click at [771, 264] on img "Next" at bounding box center [778, 266] width 22 height 58
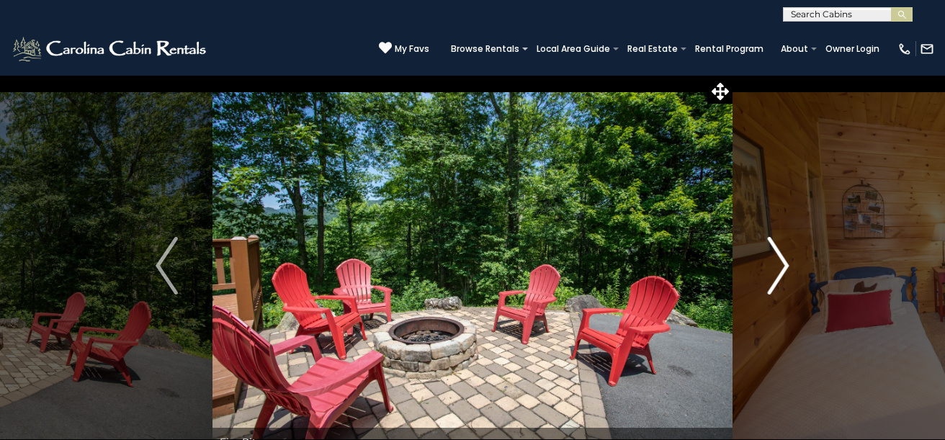
click at [771, 264] on img "Next" at bounding box center [778, 266] width 22 height 58
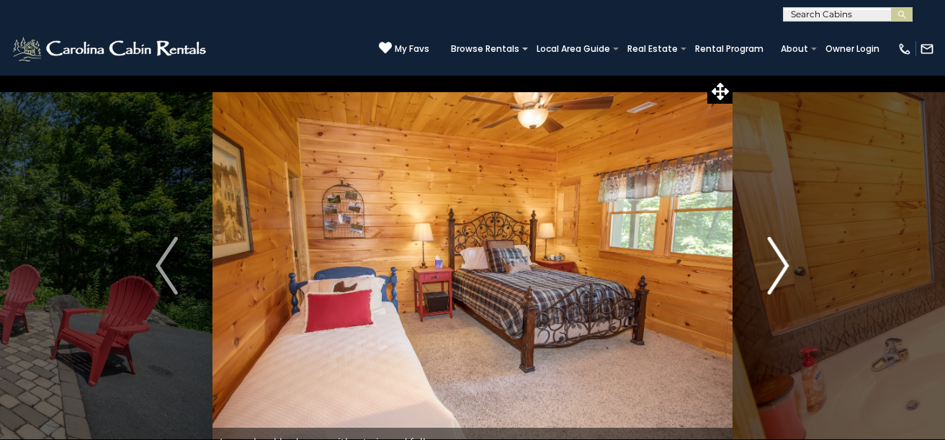
click at [771, 264] on img "Next" at bounding box center [778, 266] width 22 height 58
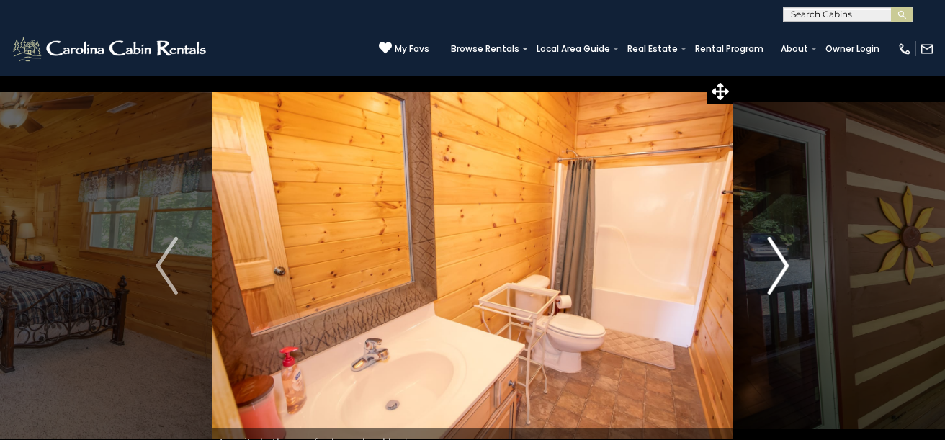
click at [771, 264] on img "Next" at bounding box center [778, 266] width 22 height 58
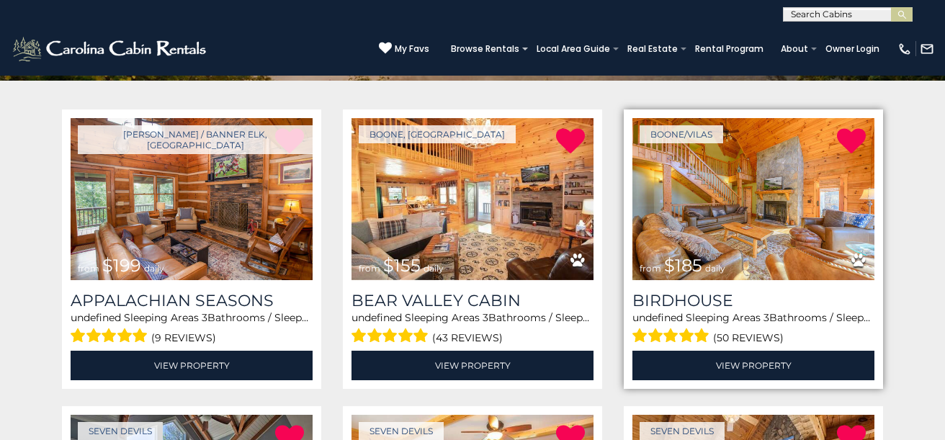
scroll to position [246, 0]
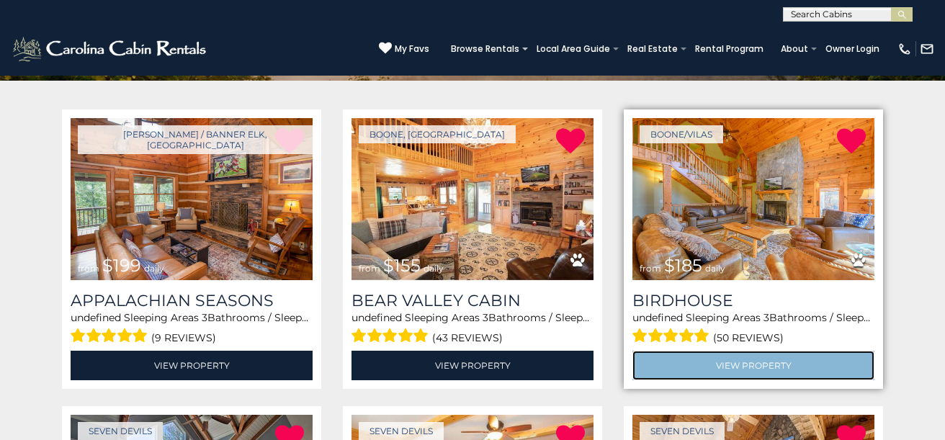
click at [756, 363] on link "View Property" at bounding box center [753, 366] width 242 height 30
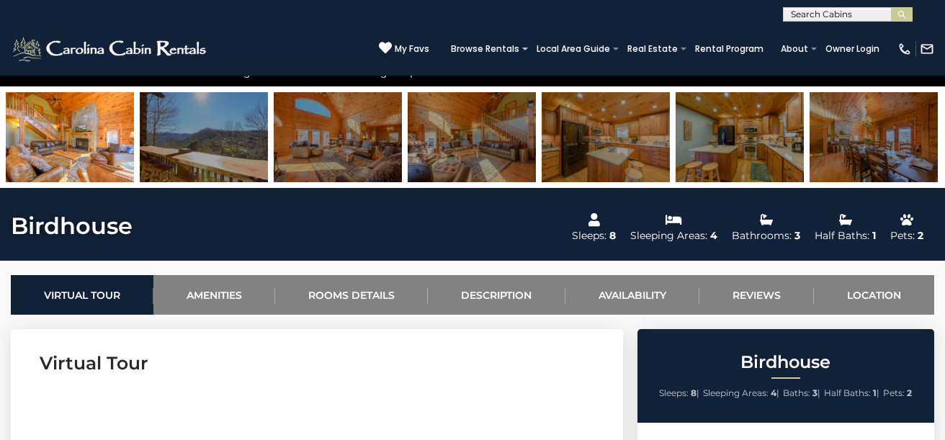
scroll to position [382, 0]
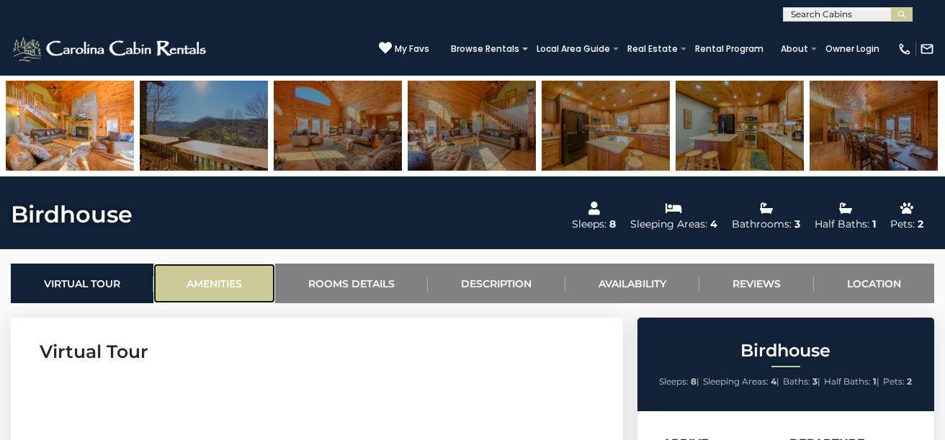
click at [220, 281] on link "Amenities" at bounding box center [214, 284] width 122 height 40
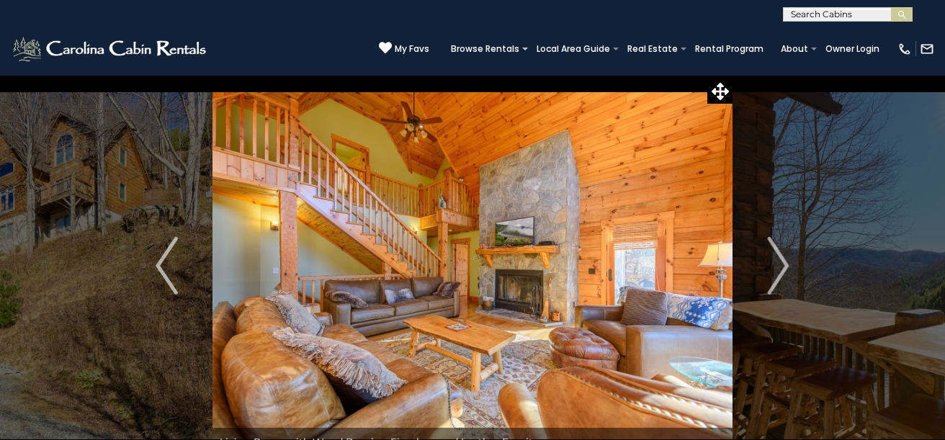
scroll to position [292, 0]
